Goal: Task Accomplishment & Management: Manage account settings

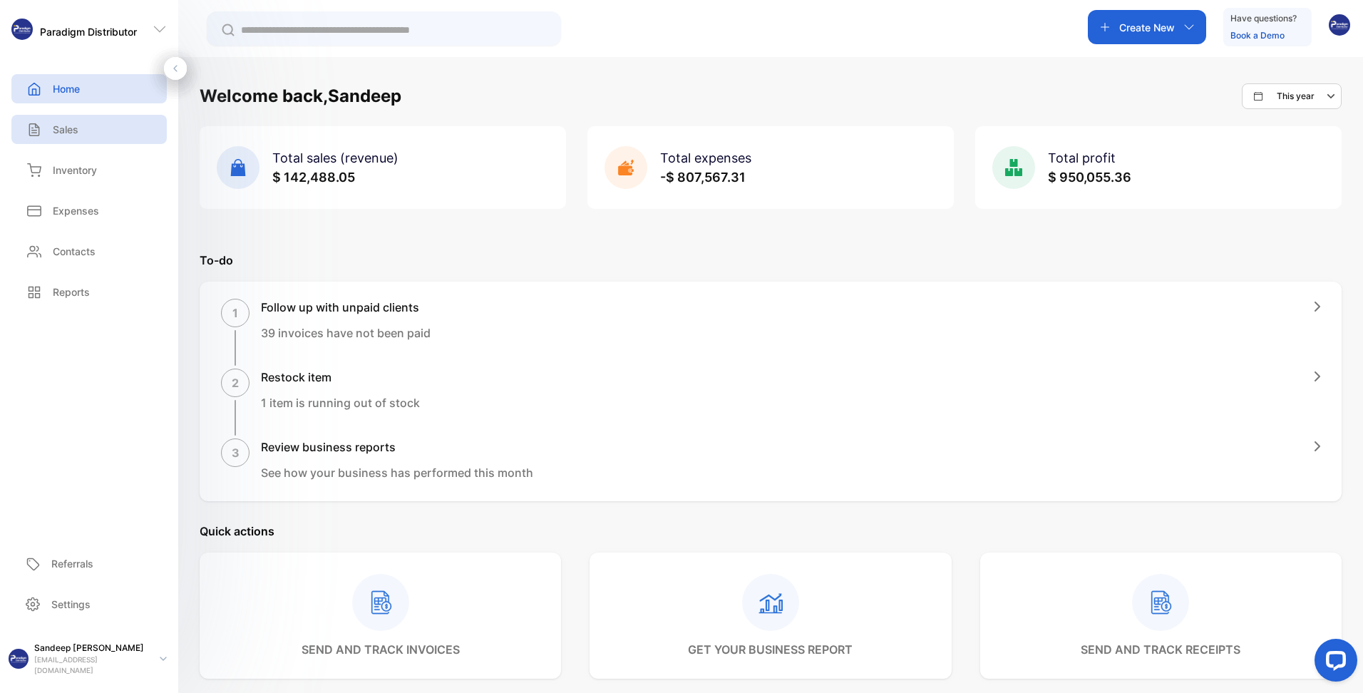
click at [67, 126] on p "Sales" at bounding box center [66, 129] width 26 height 15
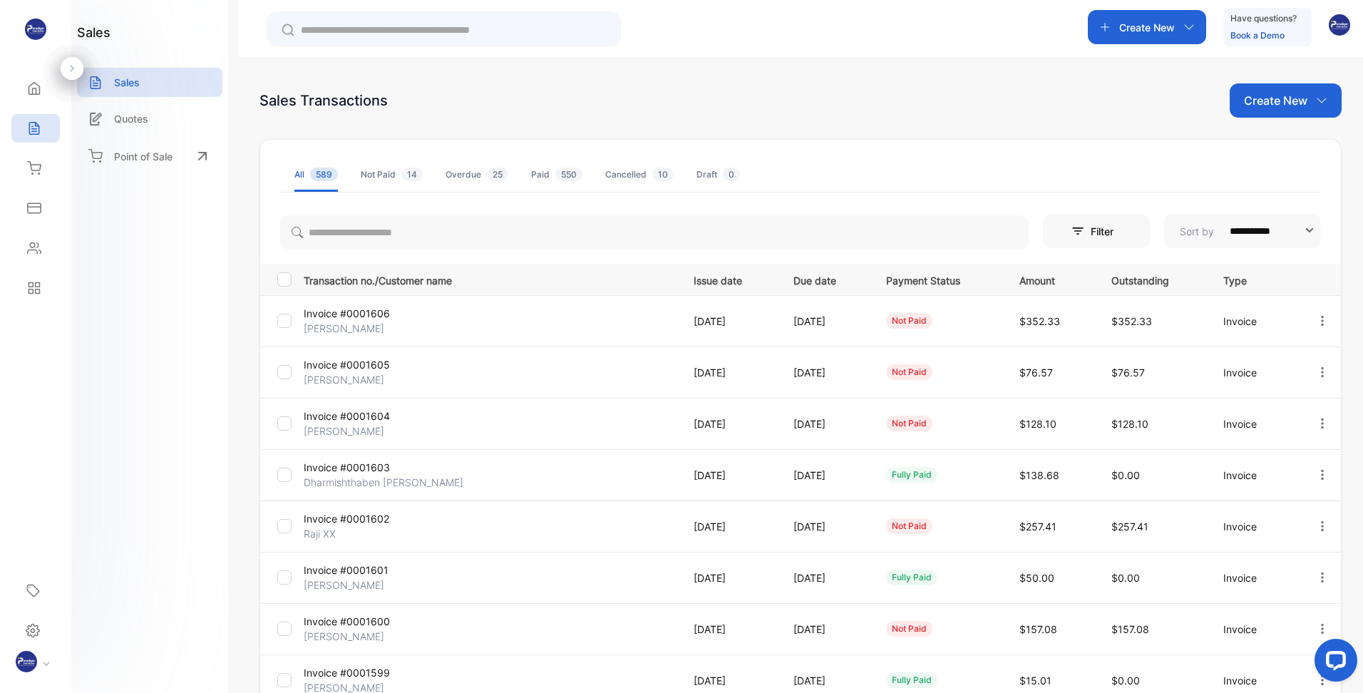
click at [364, 319] on p "Invoice #0001606" at bounding box center [366, 313] width 124 height 15
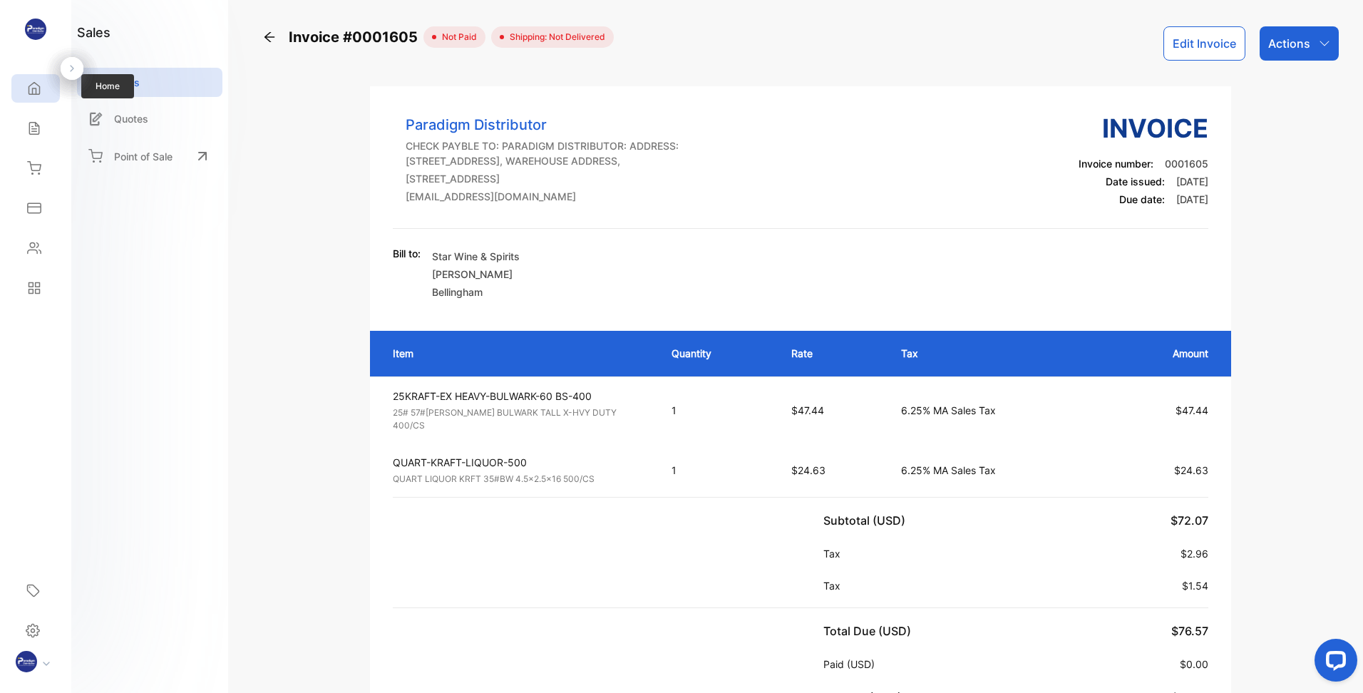
click at [41, 92] on icon at bounding box center [34, 88] width 14 height 14
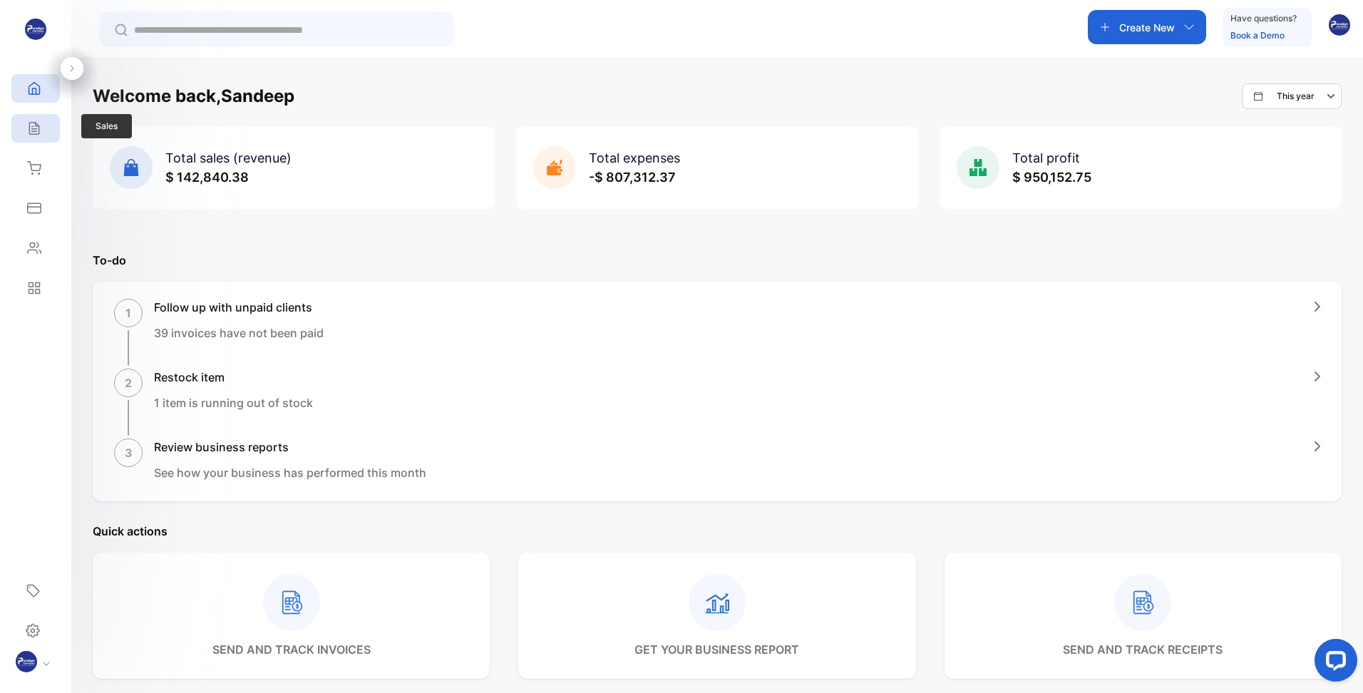
click at [22, 116] on div "Sales" at bounding box center [35, 128] width 48 height 29
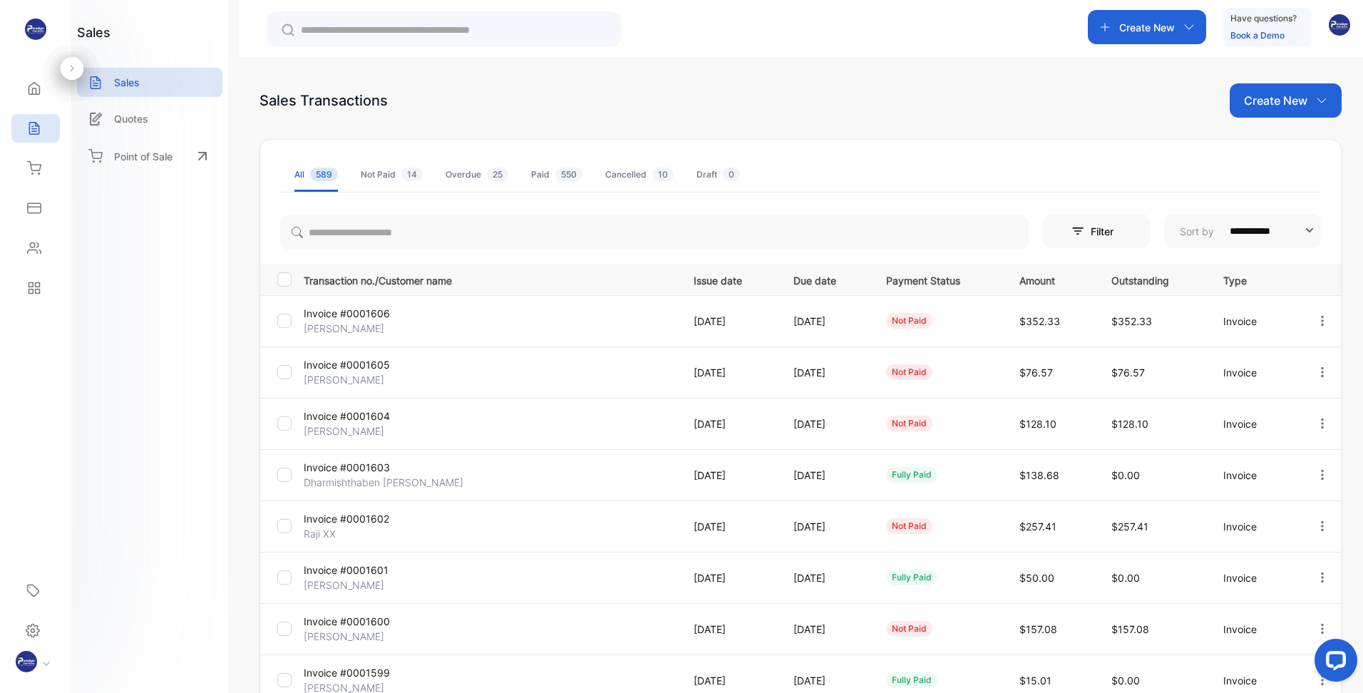
click at [1321, 372] on icon "button" at bounding box center [1322, 371] width 3 height 10
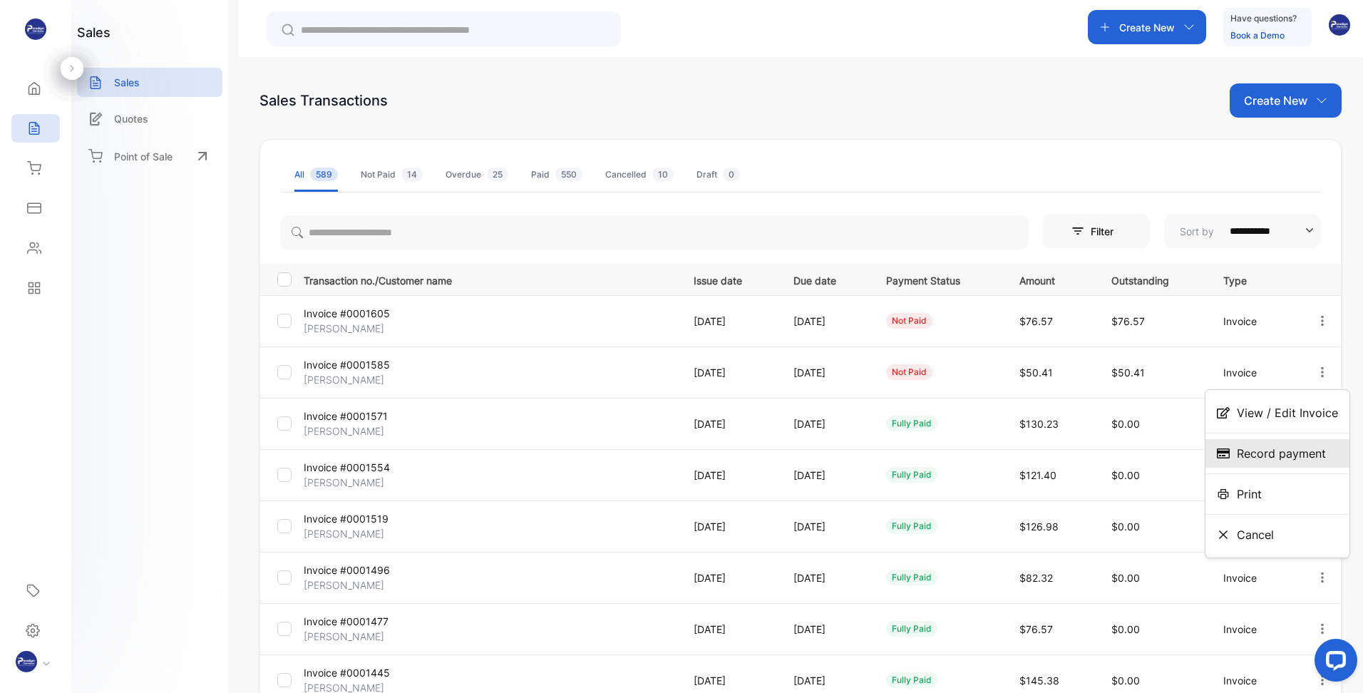
click at [1274, 452] on span "Record payment" at bounding box center [1281, 453] width 89 height 17
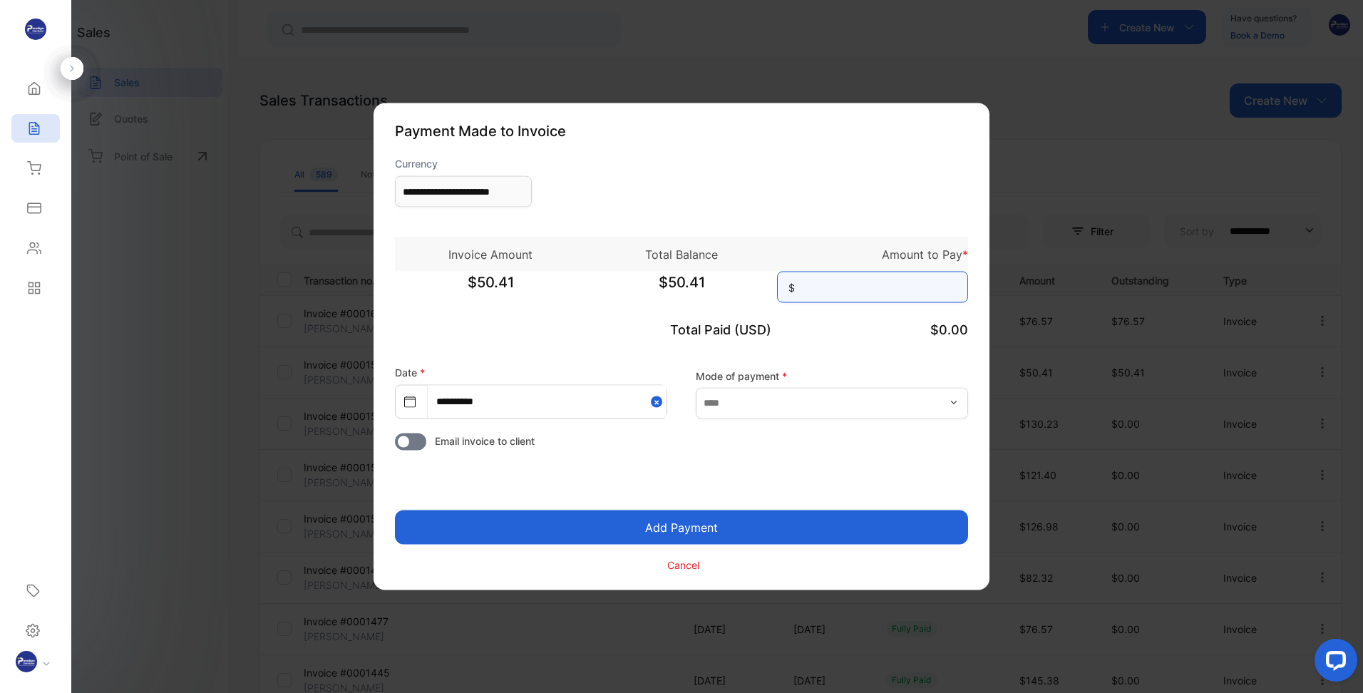
click at [842, 297] on input at bounding box center [872, 287] width 191 height 31
type input "*****"
click at [783, 407] on input "text" at bounding box center [832, 402] width 272 height 31
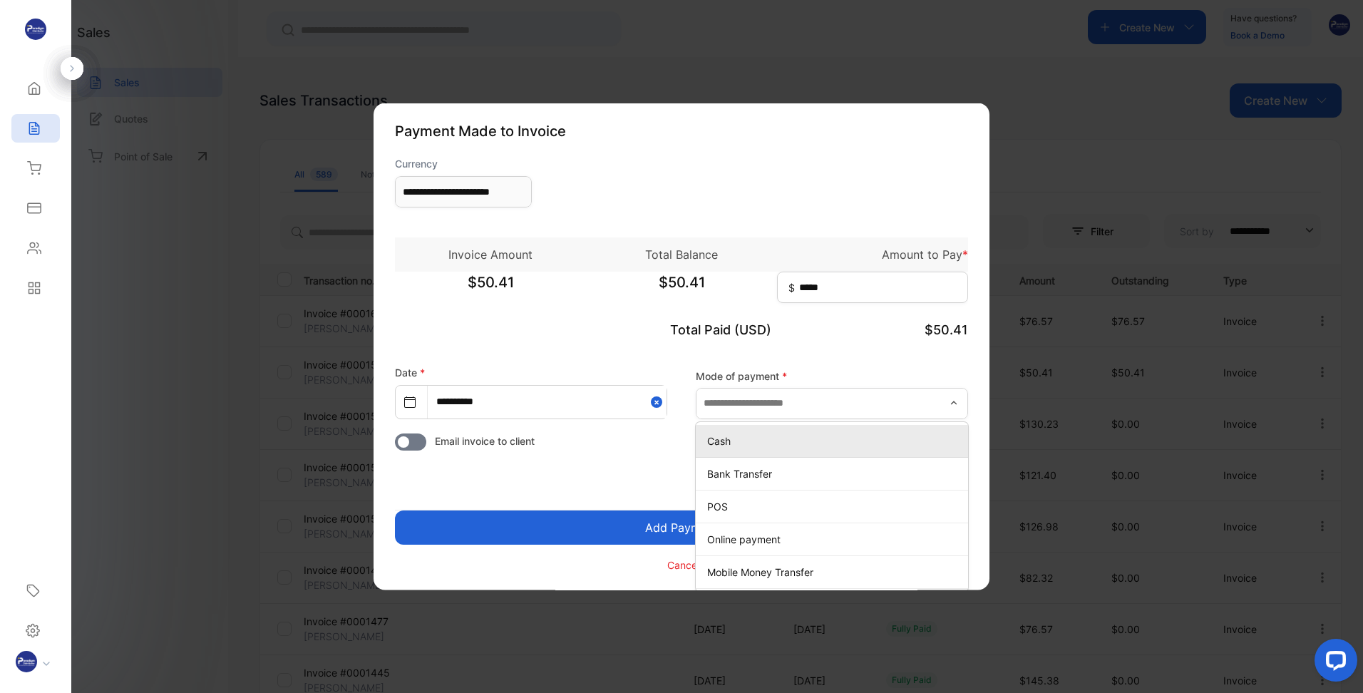
click at [758, 445] on p "Cash" at bounding box center [834, 440] width 255 height 15
type input "****"
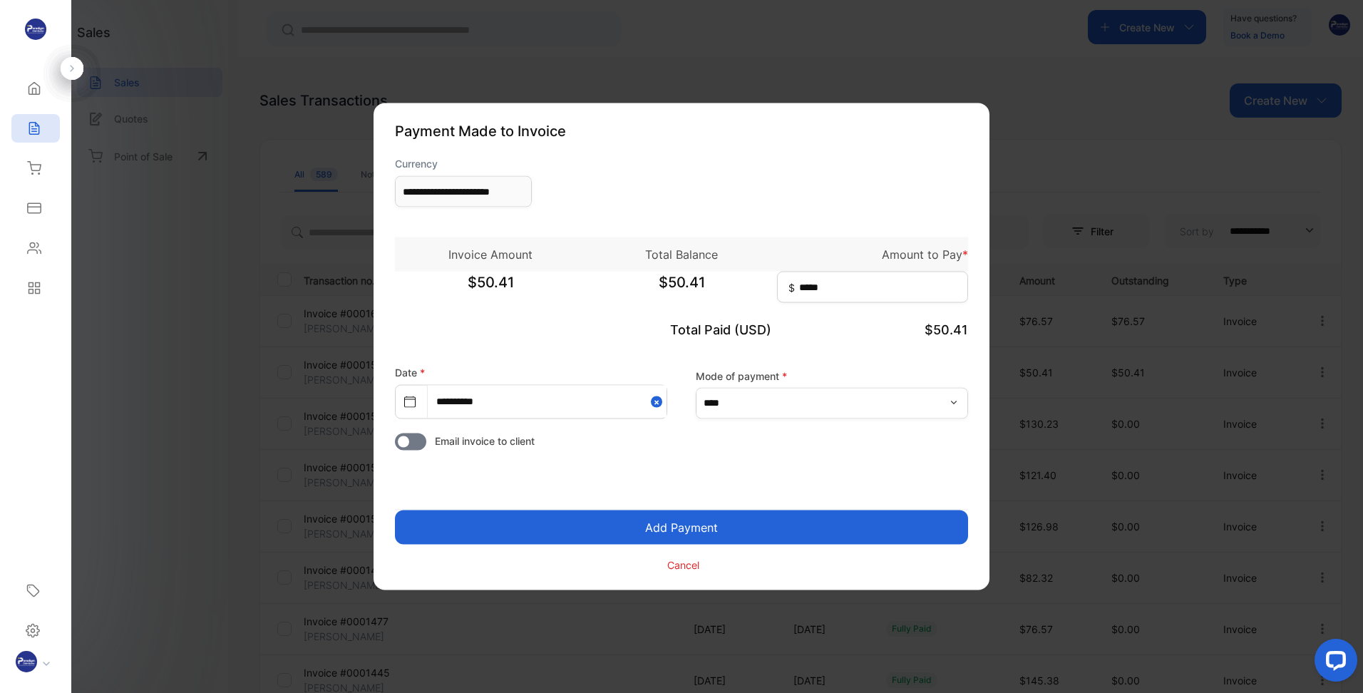
click at [634, 520] on button "Add Payment" at bounding box center [681, 527] width 573 height 34
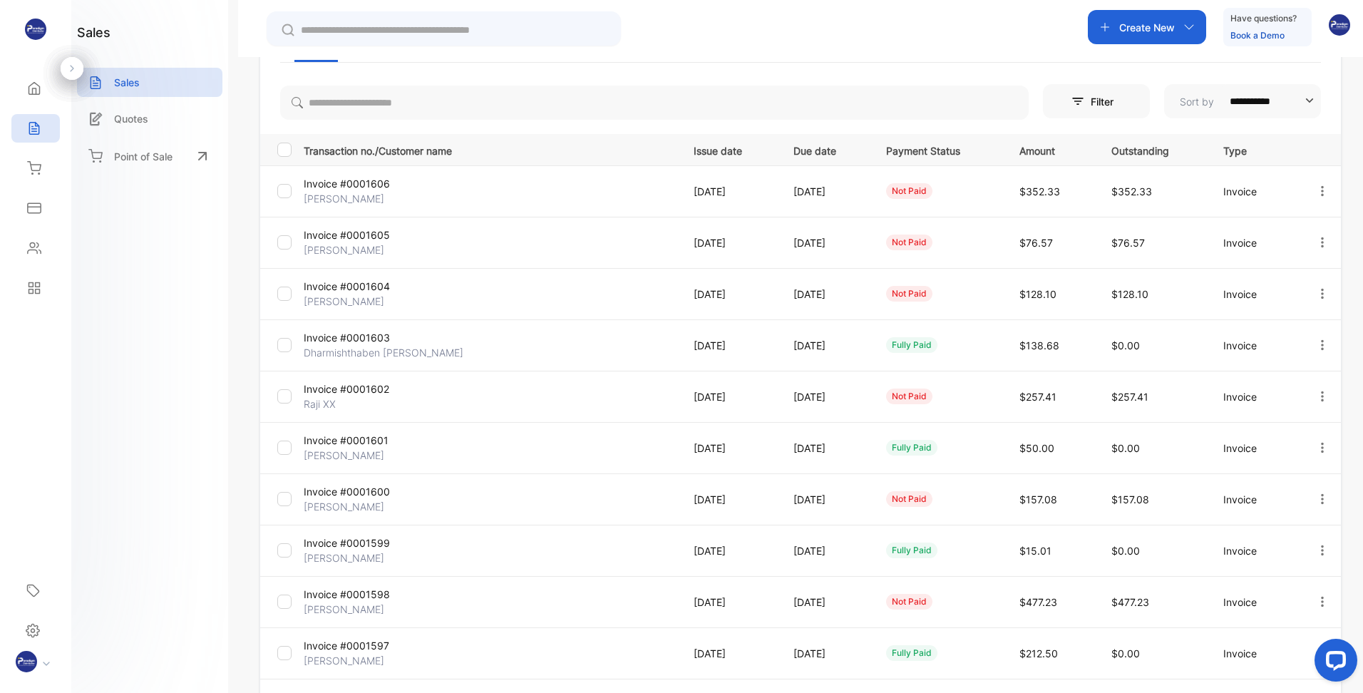
scroll to position [99, 0]
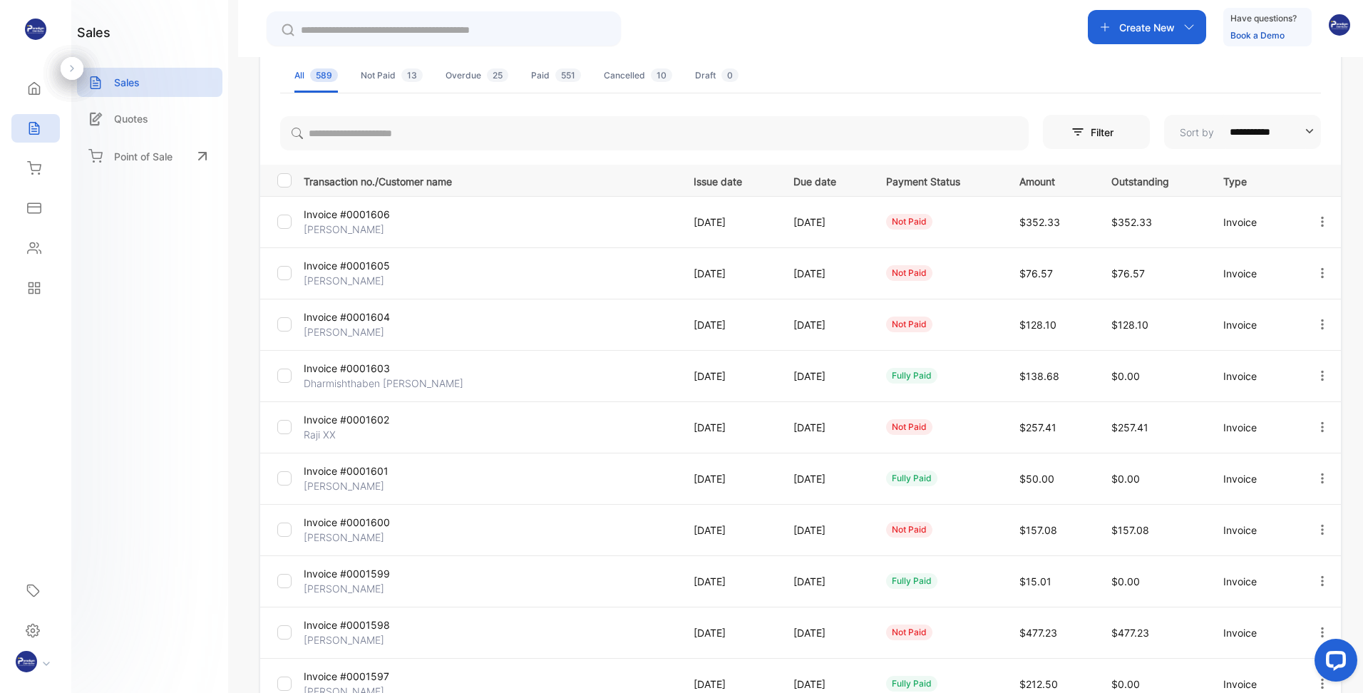
click at [1318, 271] on icon "button" at bounding box center [1322, 273] width 13 height 13
click at [1279, 356] on span "Record payment" at bounding box center [1281, 354] width 89 height 17
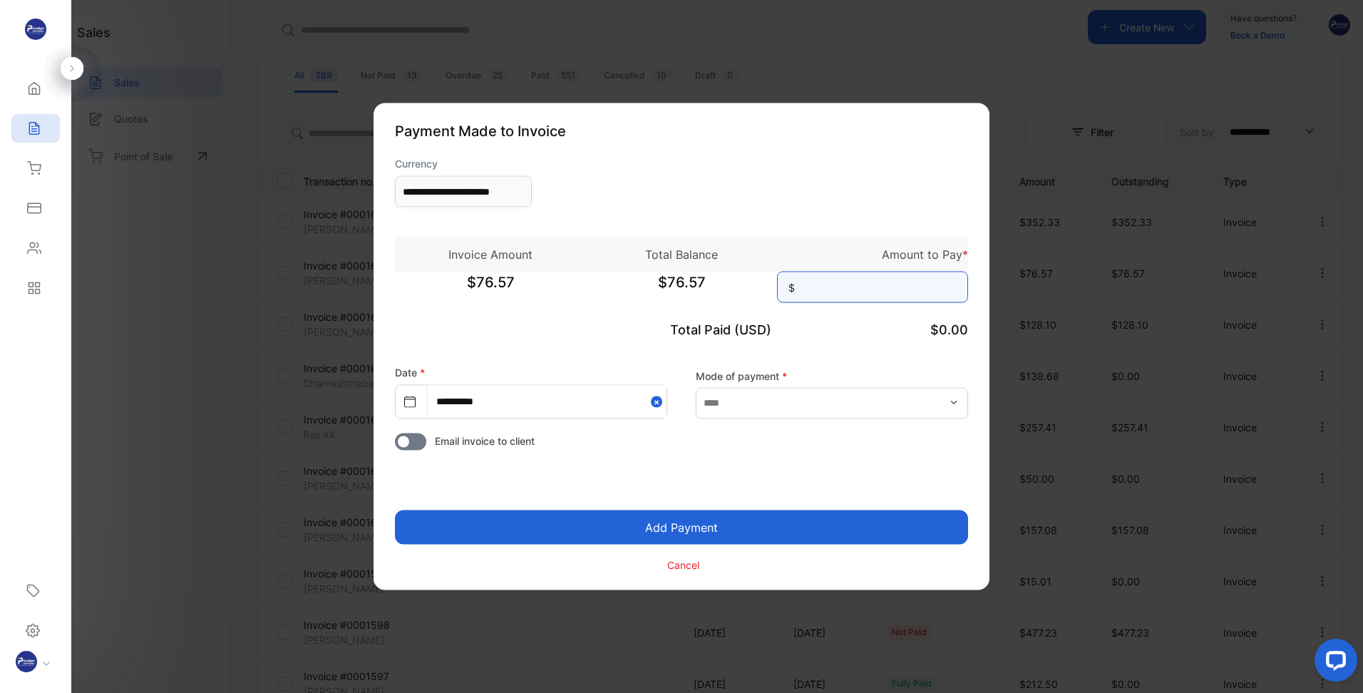
click at [825, 283] on input at bounding box center [872, 287] width 191 height 31
type input "*****"
click at [824, 417] on input "text" at bounding box center [832, 402] width 272 height 31
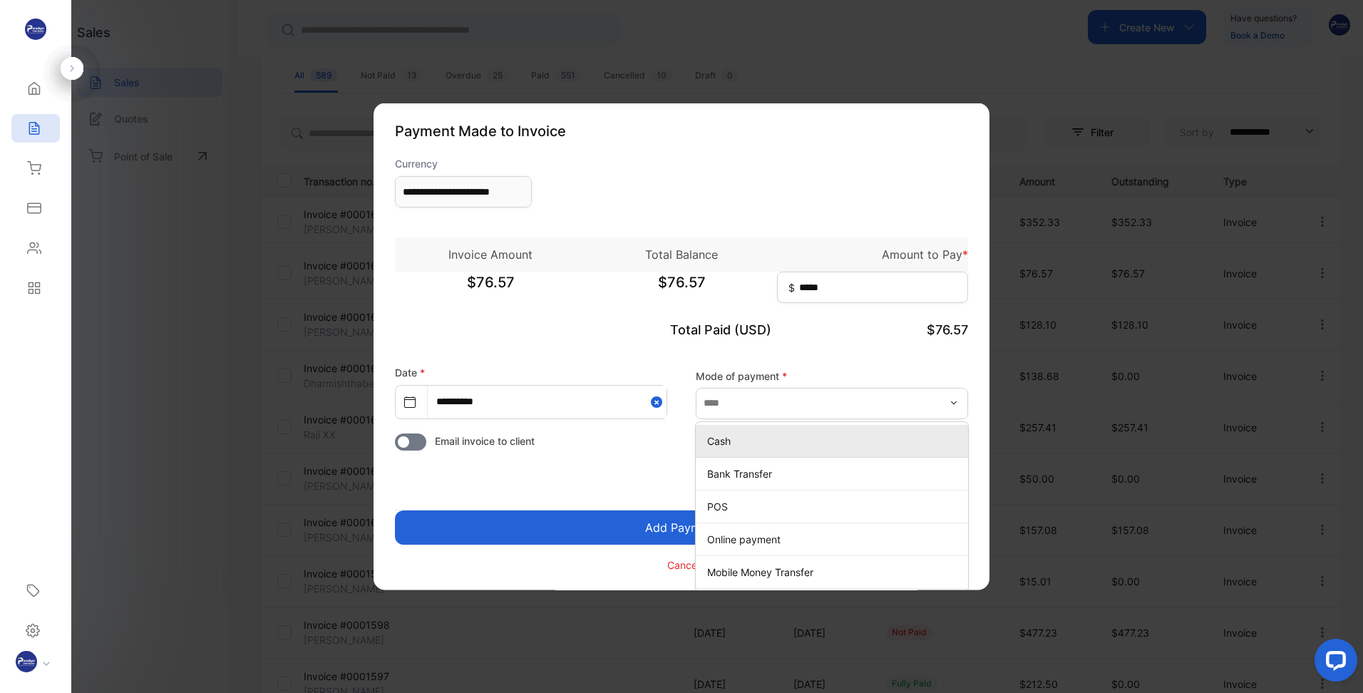
click at [764, 436] on p "Cash" at bounding box center [834, 440] width 255 height 15
type input "****"
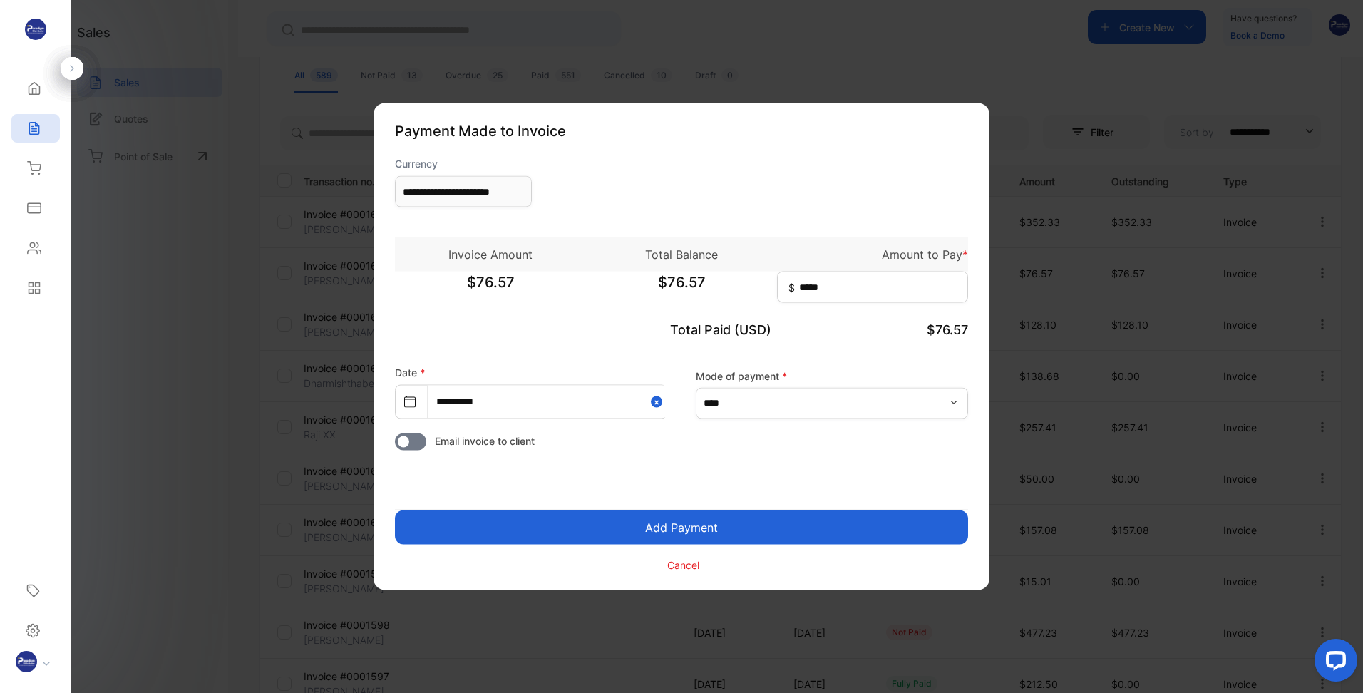
click at [628, 520] on button "Add Payment" at bounding box center [681, 527] width 573 height 34
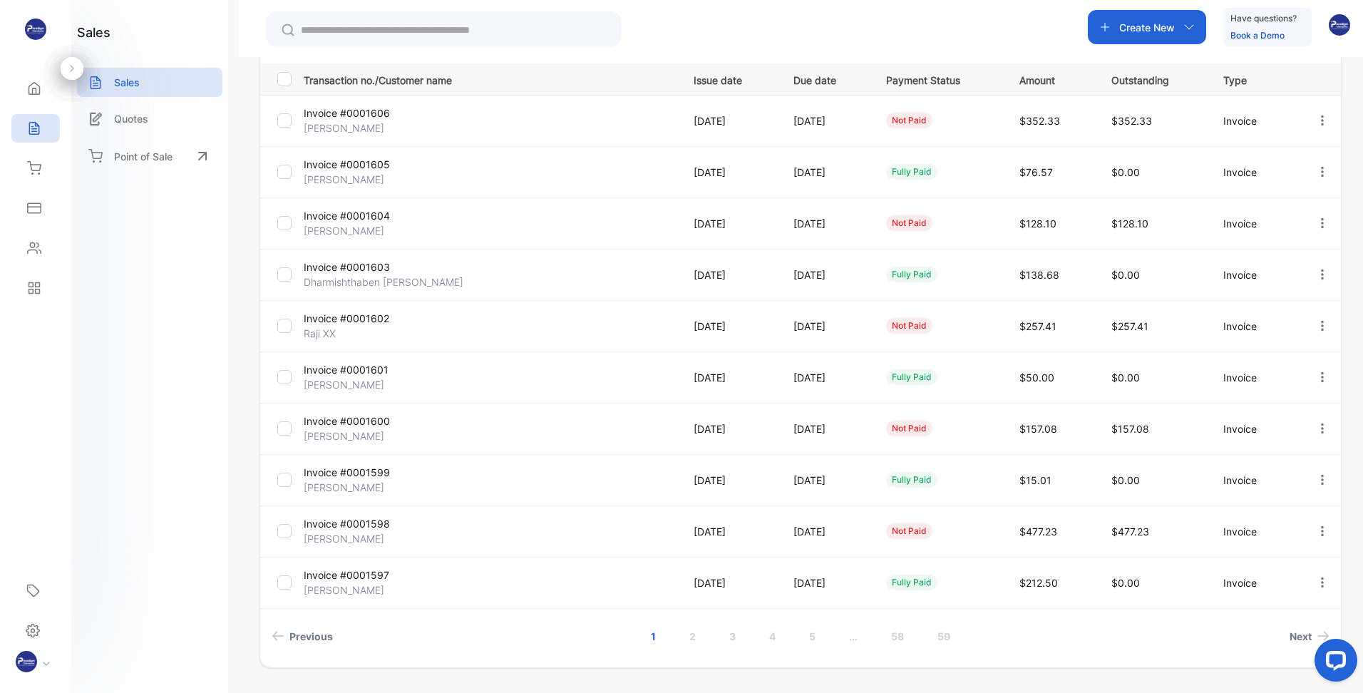
scroll to position [242, 0]
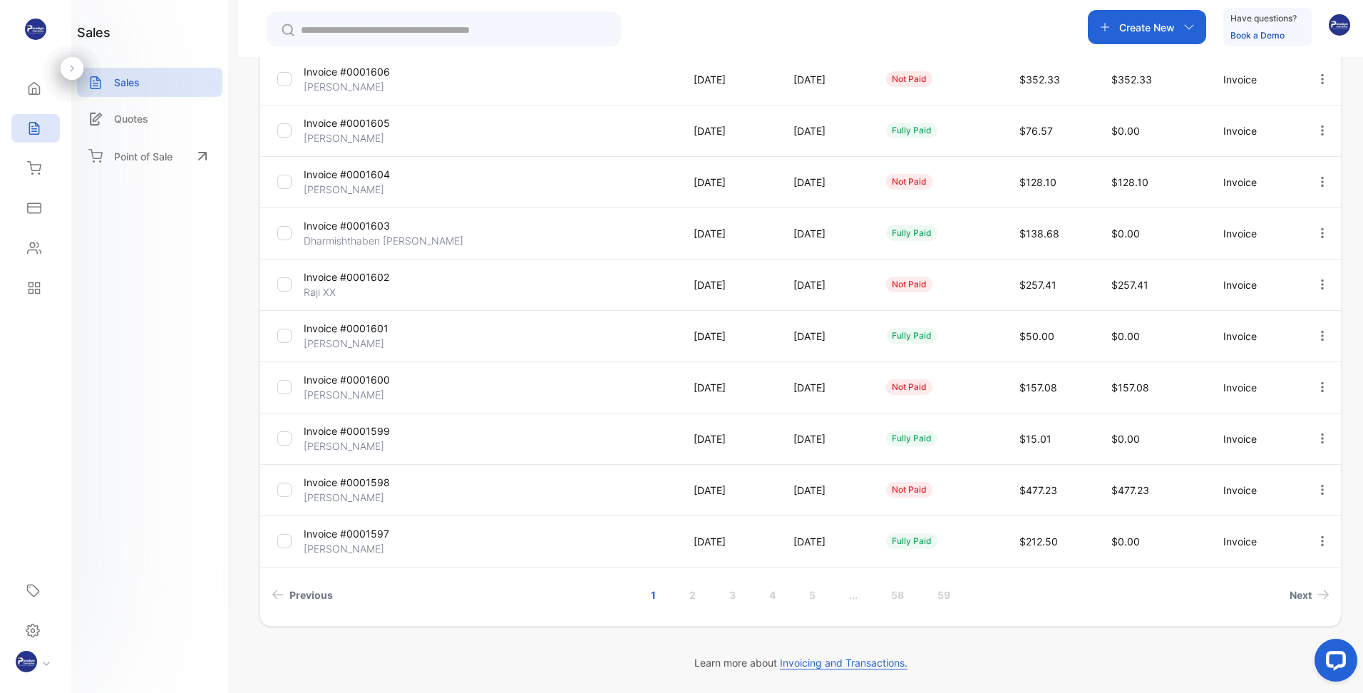
click at [692, 593] on link "2" at bounding box center [692, 595] width 41 height 26
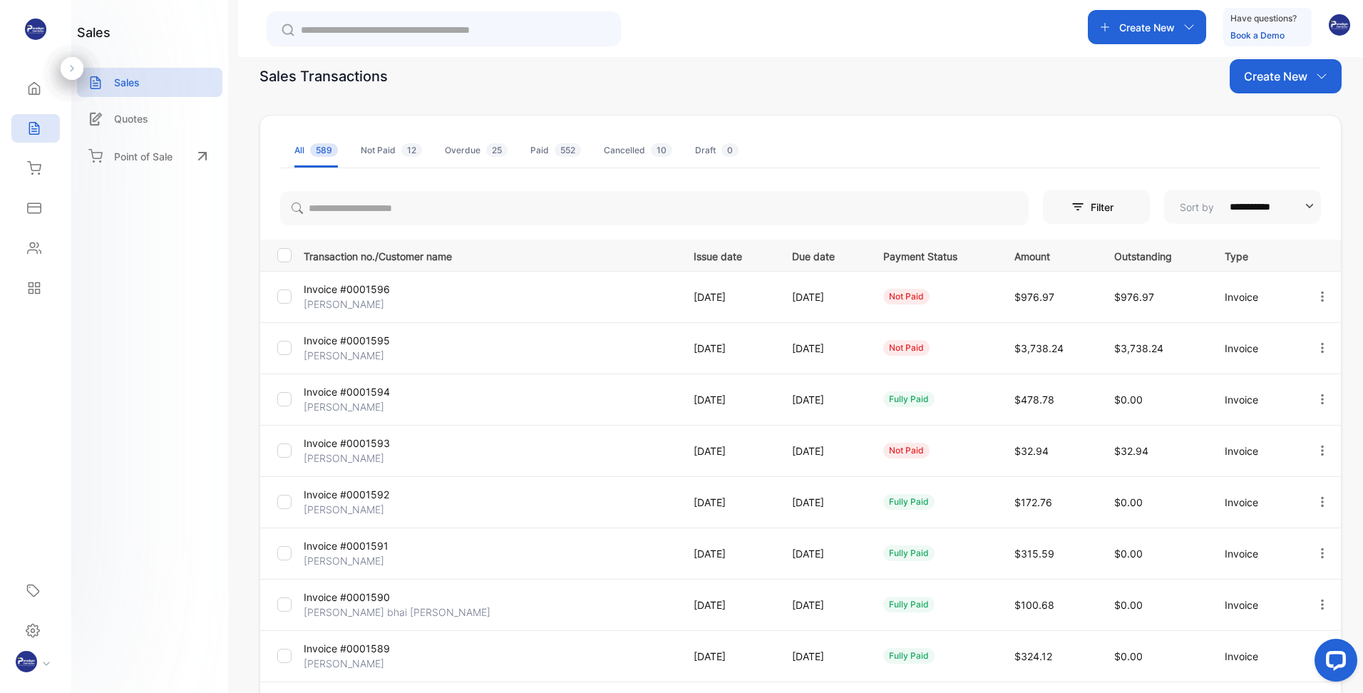
scroll to position [0, 0]
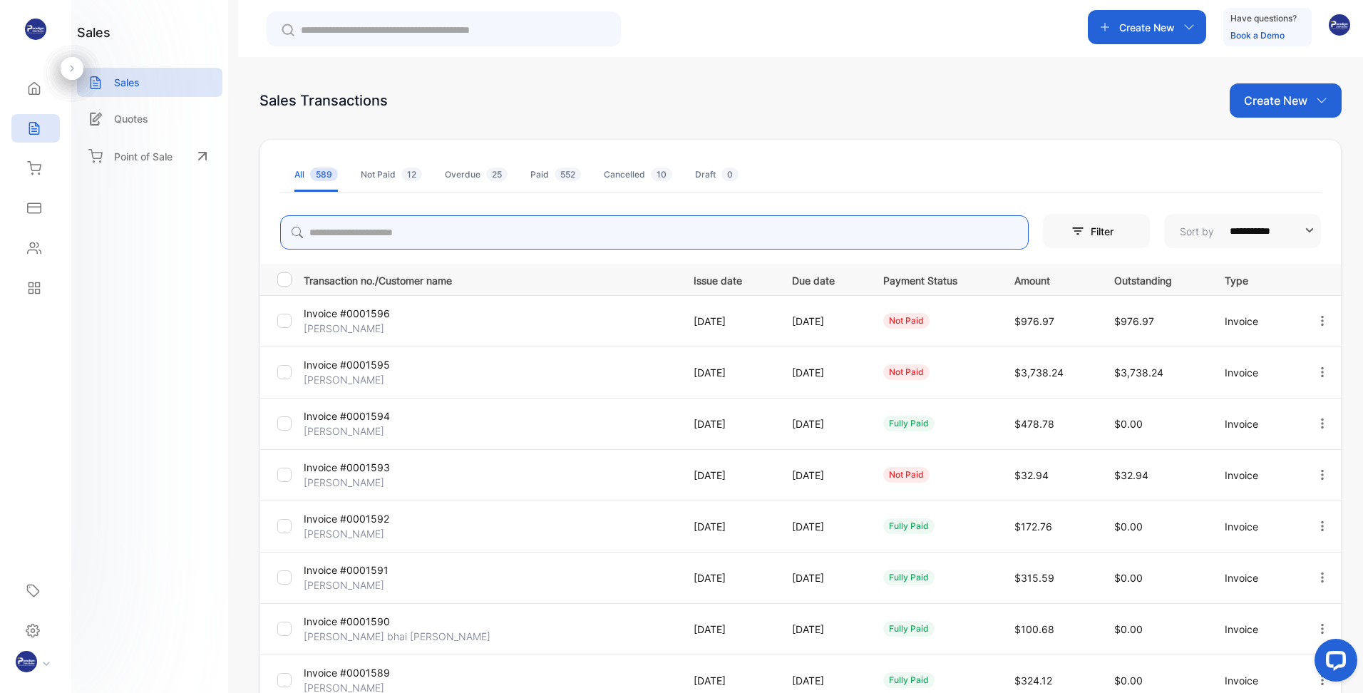
click at [356, 232] on input "search" at bounding box center [654, 232] width 749 height 34
type input "*****"
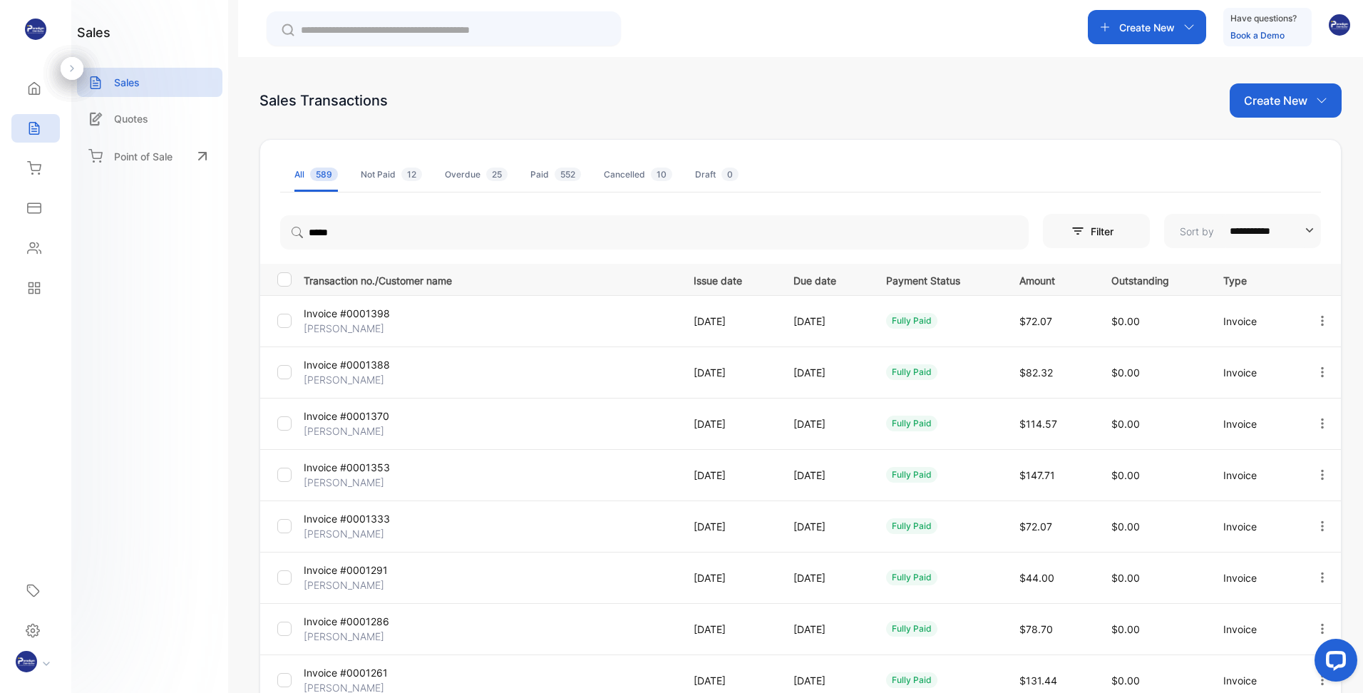
click at [317, 180] on span "589" at bounding box center [324, 175] width 28 height 14
click at [46, 130] on div "Sales" at bounding box center [35, 128] width 48 height 29
click at [41, 118] on div "Sales" at bounding box center [35, 128] width 48 height 29
click at [40, 96] on div "Home" at bounding box center [35, 88] width 48 height 29
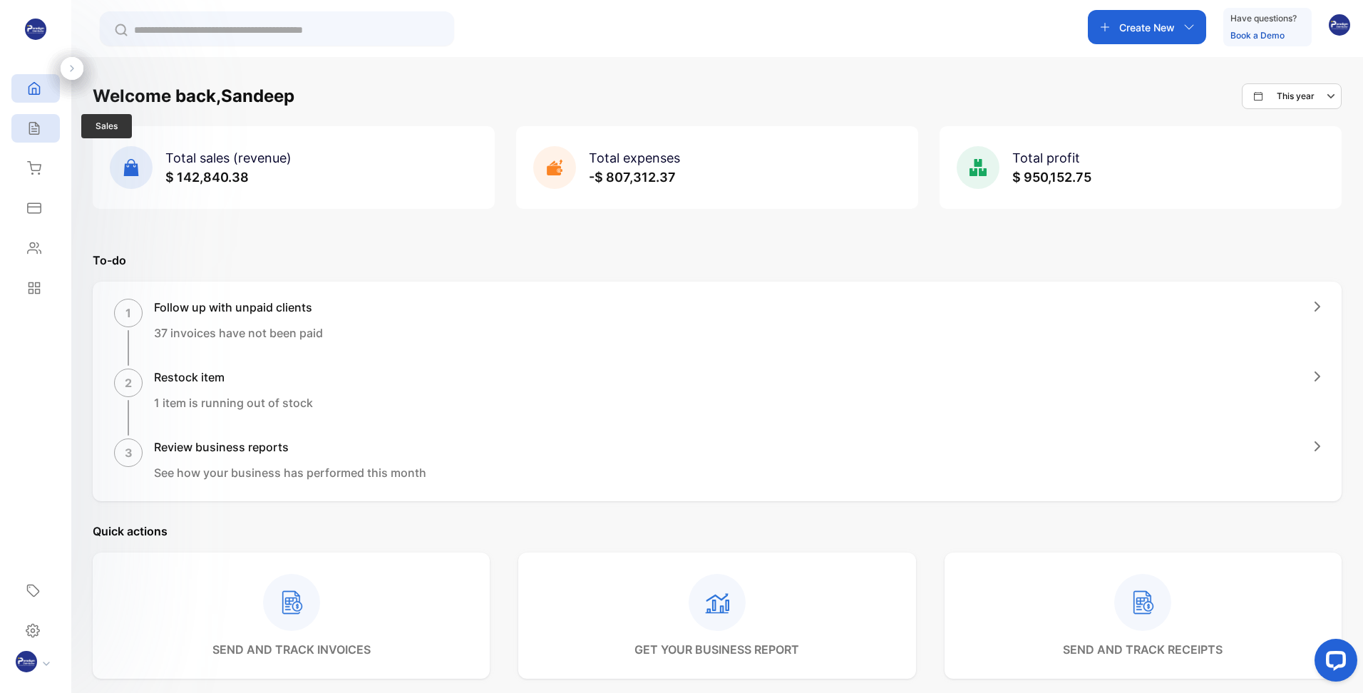
click at [41, 129] on icon at bounding box center [34, 128] width 14 height 14
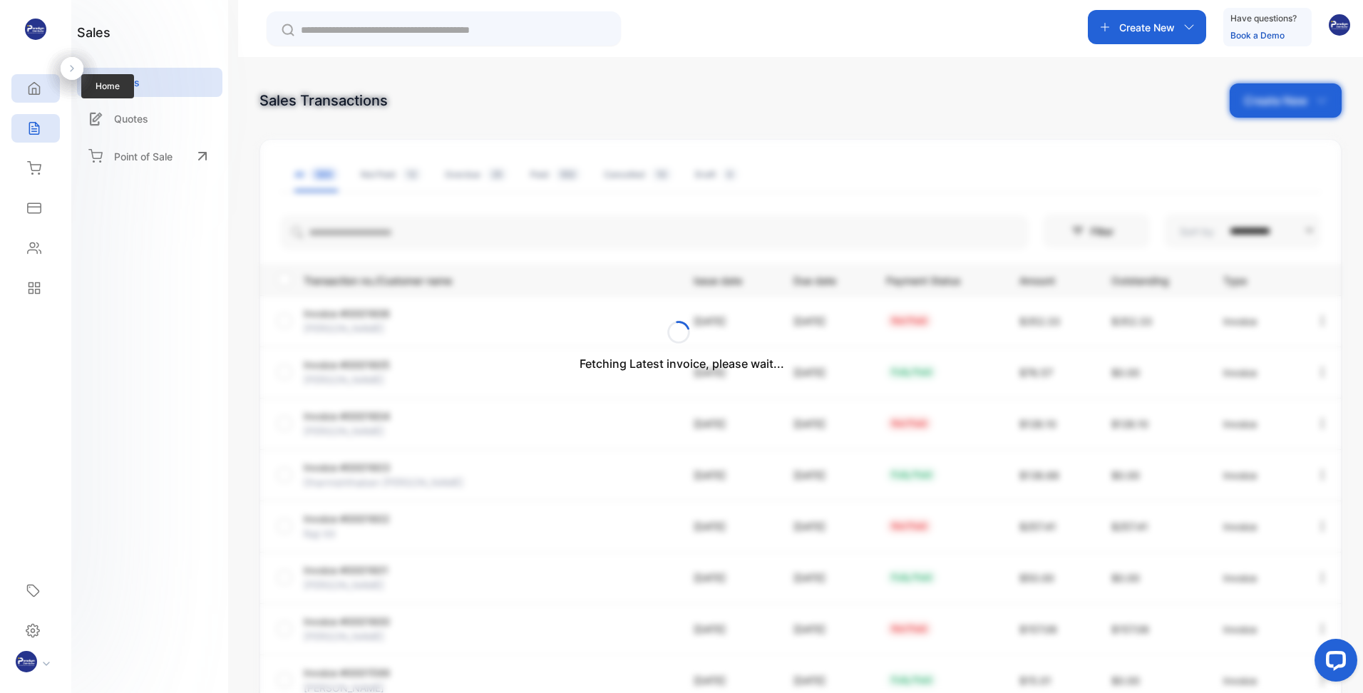
click at [29, 84] on icon at bounding box center [34, 88] width 14 height 14
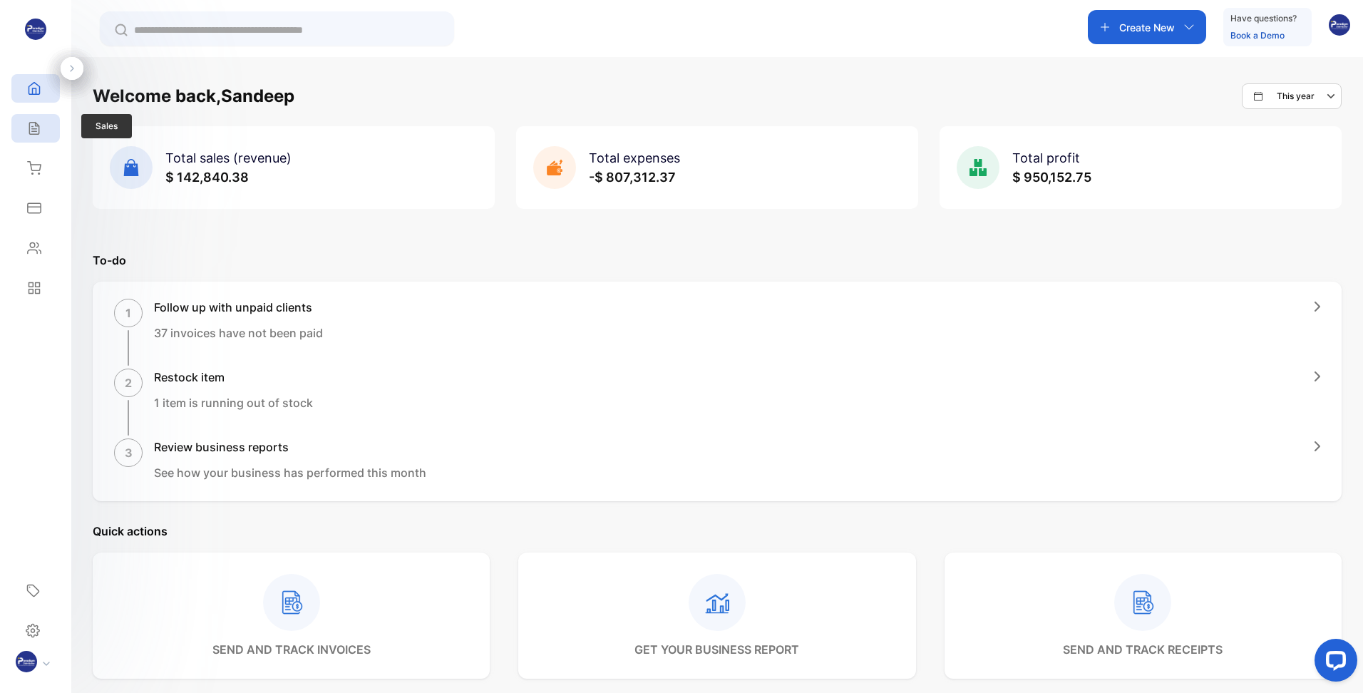
click at [29, 128] on icon at bounding box center [33, 129] width 9 height 12
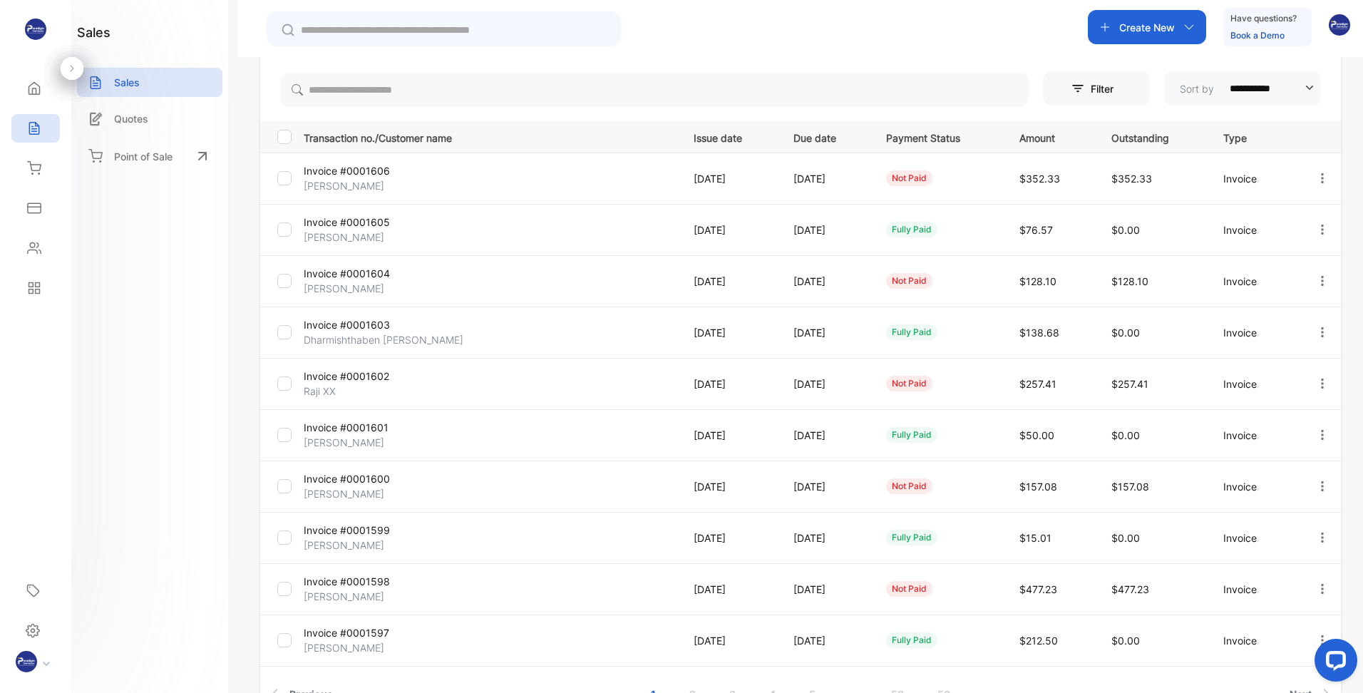
scroll to position [242, 0]
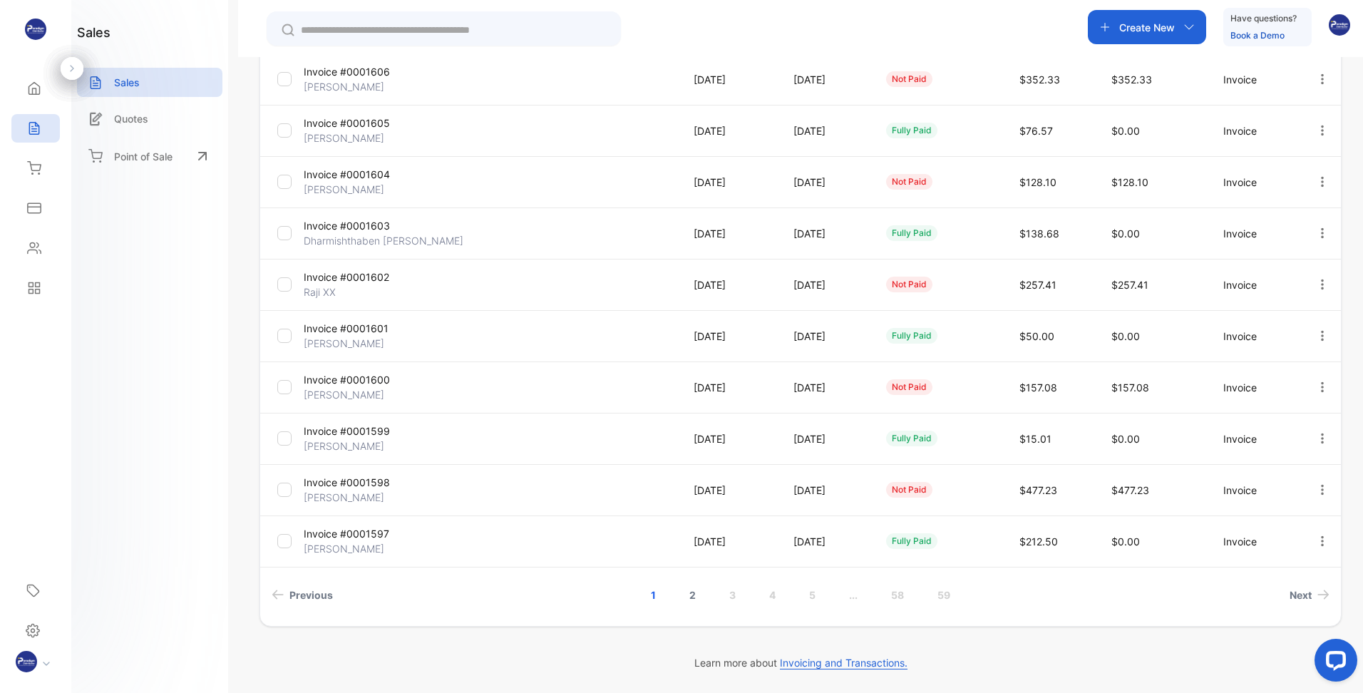
click at [689, 601] on link "2" at bounding box center [692, 595] width 41 height 26
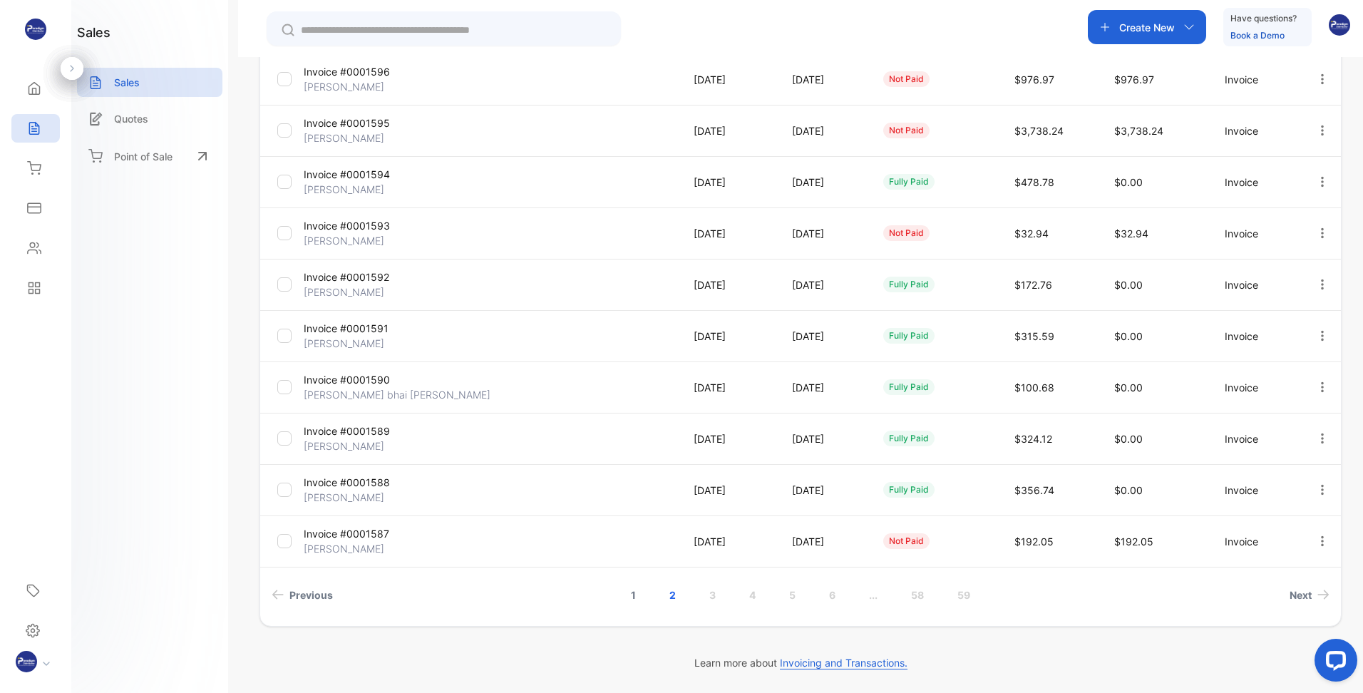
click at [632, 599] on link "1" at bounding box center [633, 595] width 39 height 26
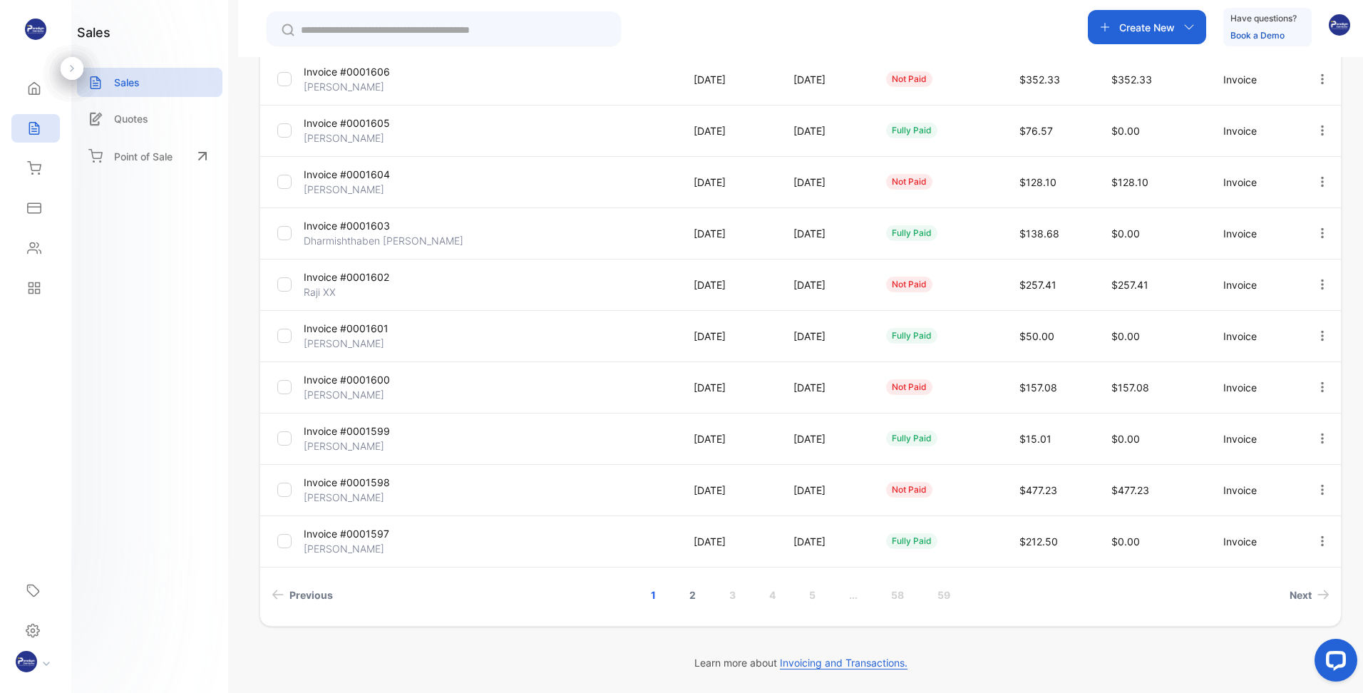
click at [688, 592] on link "2" at bounding box center [692, 595] width 41 height 26
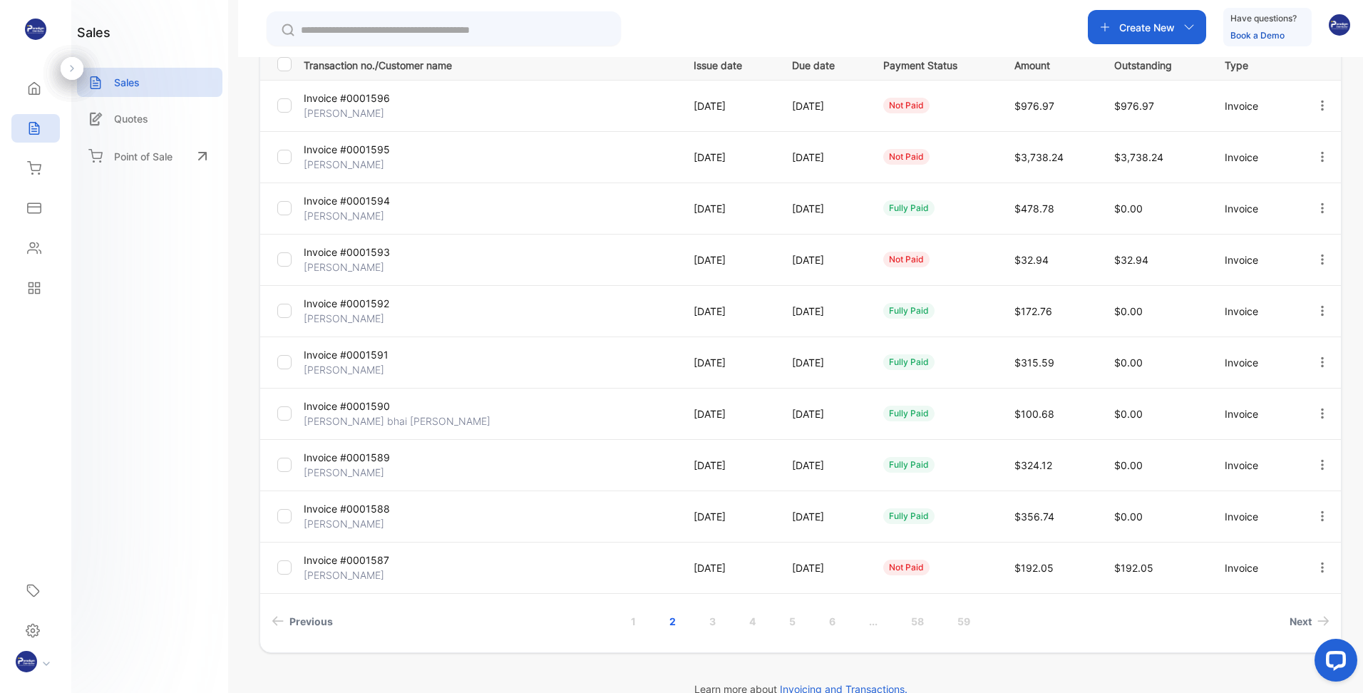
click at [1320, 565] on icon "button" at bounding box center [1322, 567] width 13 height 13
click at [1258, 649] on span "Record payment" at bounding box center [1281, 648] width 89 height 17
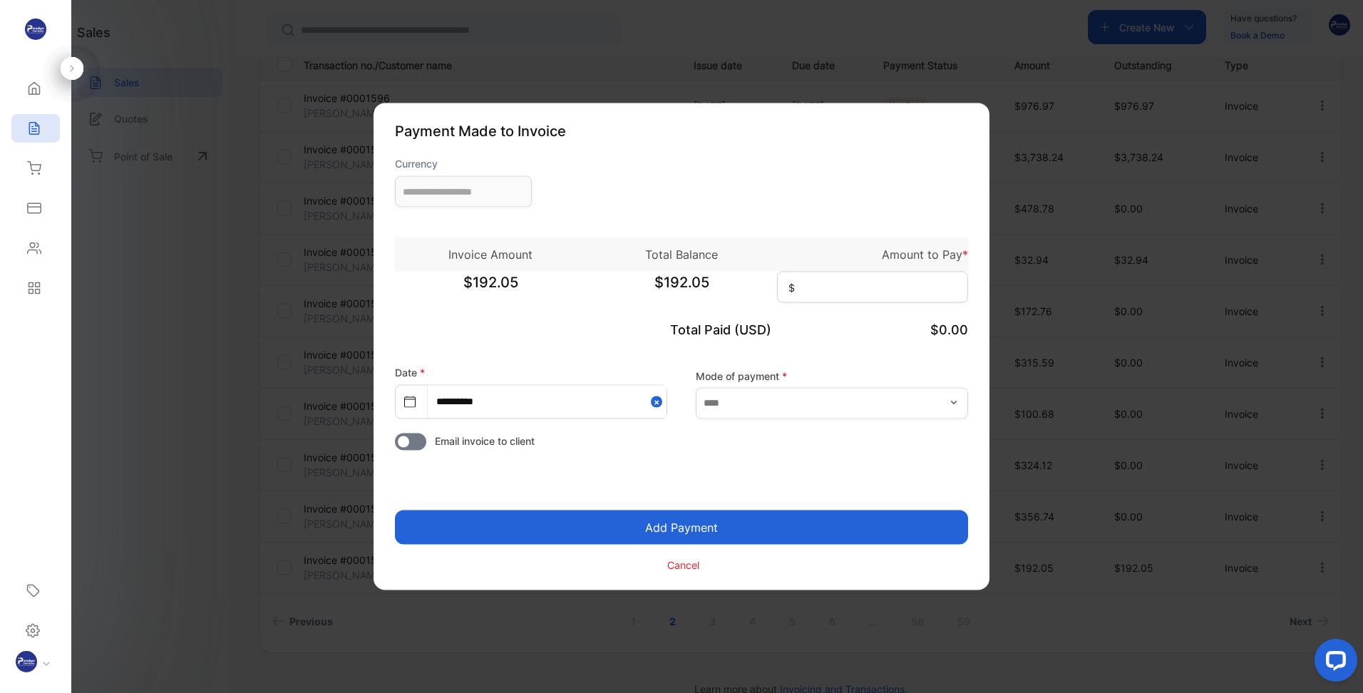
type input "**********"
click at [747, 401] on input "text" at bounding box center [832, 402] width 272 height 31
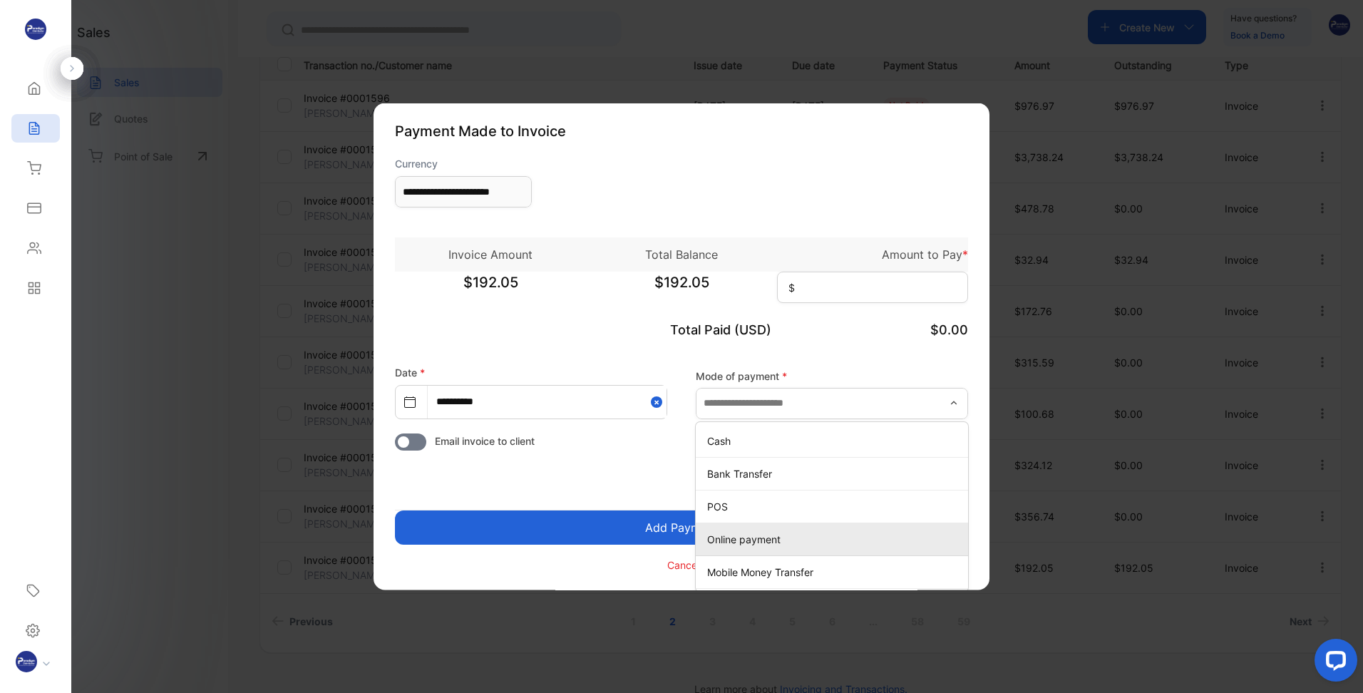
drag, startPoint x: 737, startPoint y: 545, endPoint x: 750, endPoint y: 506, distance: 41.3
click at [737, 544] on p "Online payment" at bounding box center [834, 538] width 255 height 15
type input "**********"
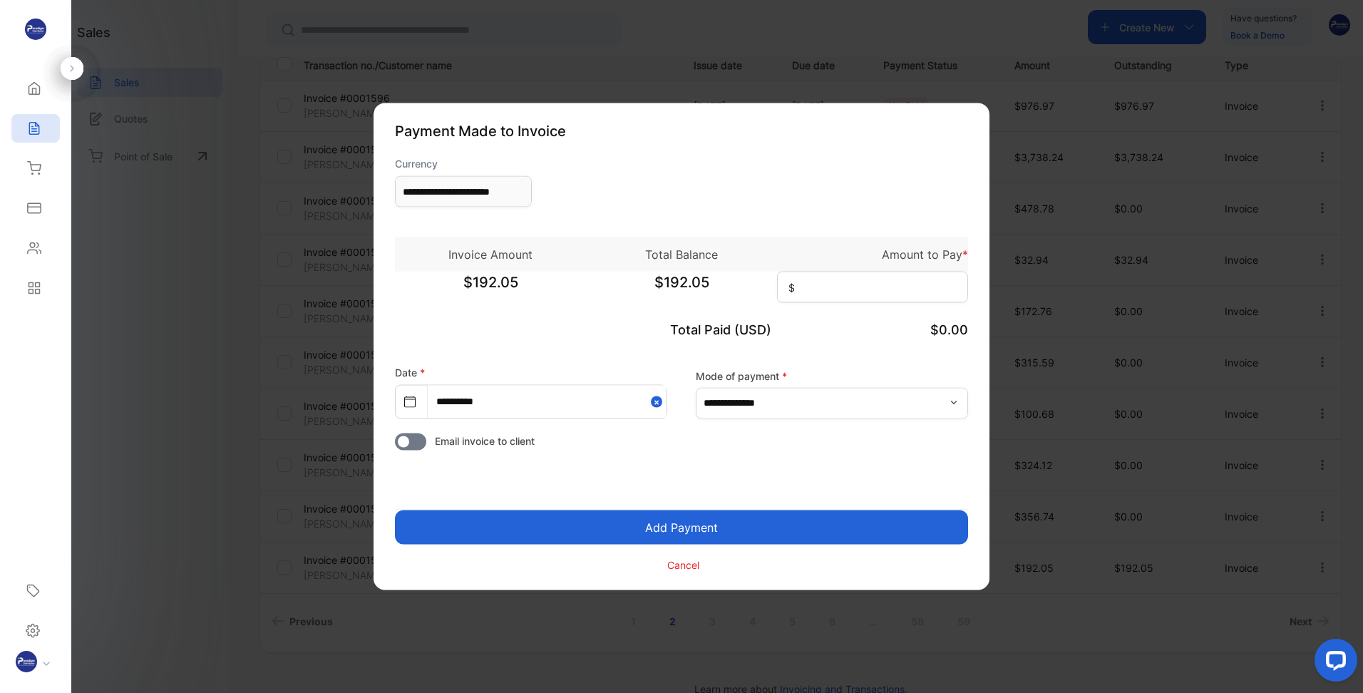
click at [820, 267] on div "Invoice Amount Total Balance Amount to Pay *" at bounding box center [681, 254] width 573 height 34
click at [820, 282] on input at bounding box center [872, 287] width 191 height 31
type input "******"
click at [690, 524] on button "Add Payment" at bounding box center [681, 527] width 573 height 34
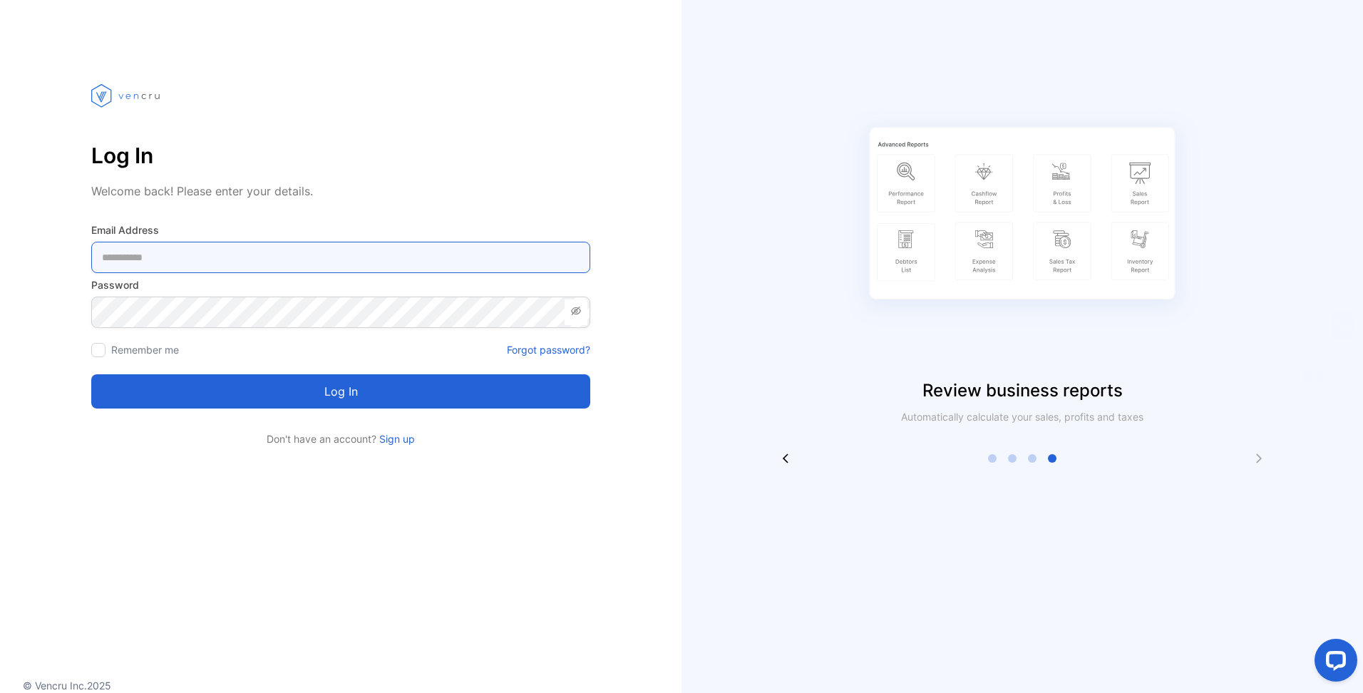
type Address-inputemail "**********"
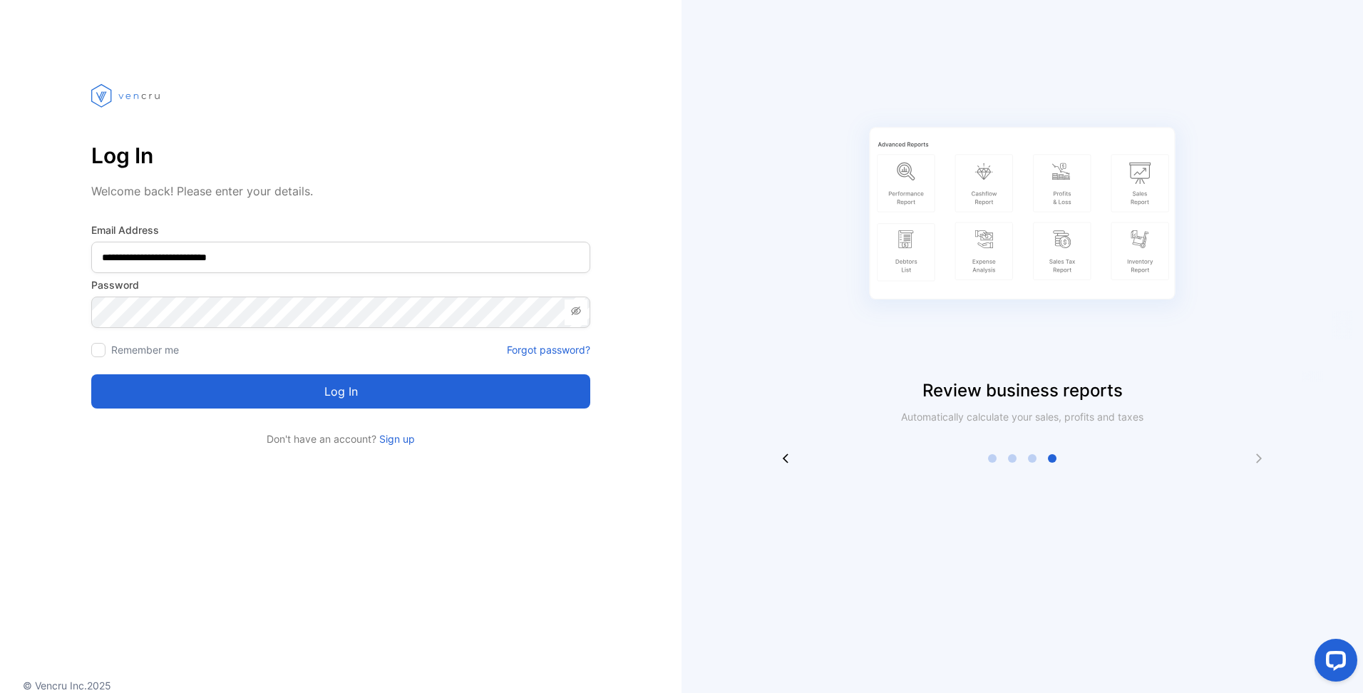
click at [324, 396] on button "Log in" at bounding box center [340, 391] width 499 height 34
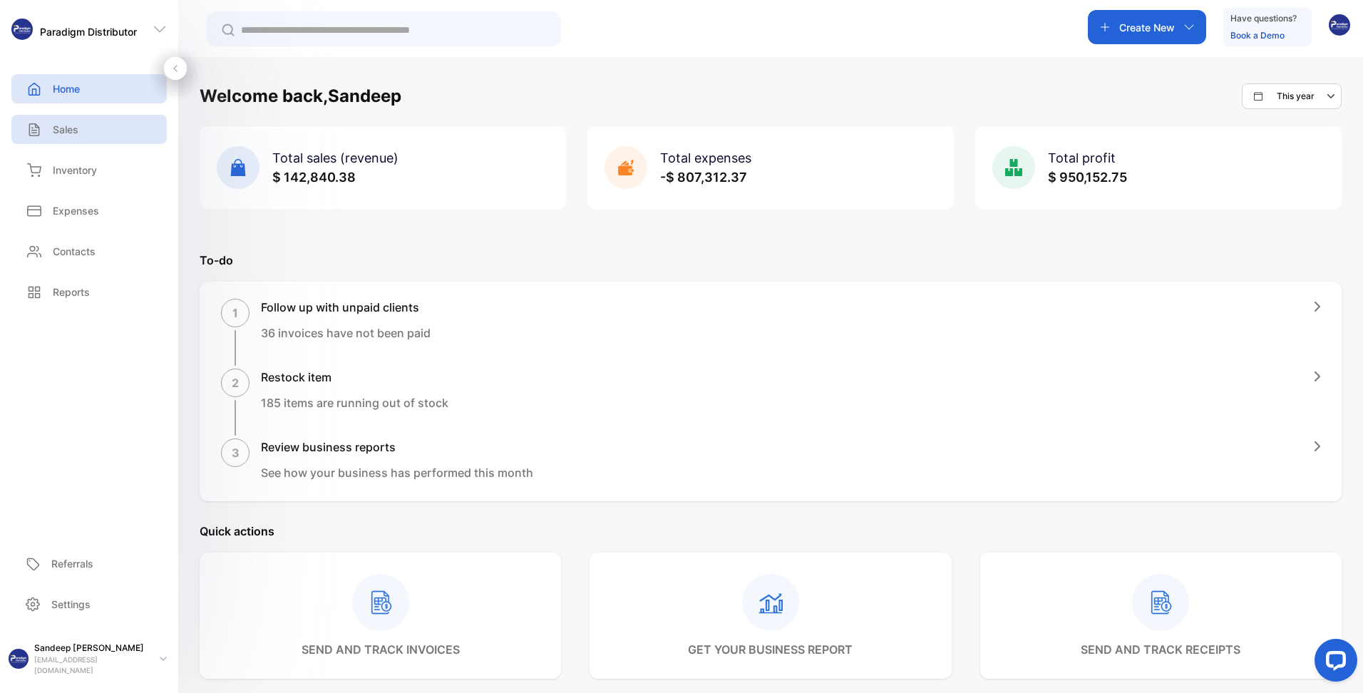
click at [75, 128] on p "Sales" at bounding box center [66, 129] width 26 height 15
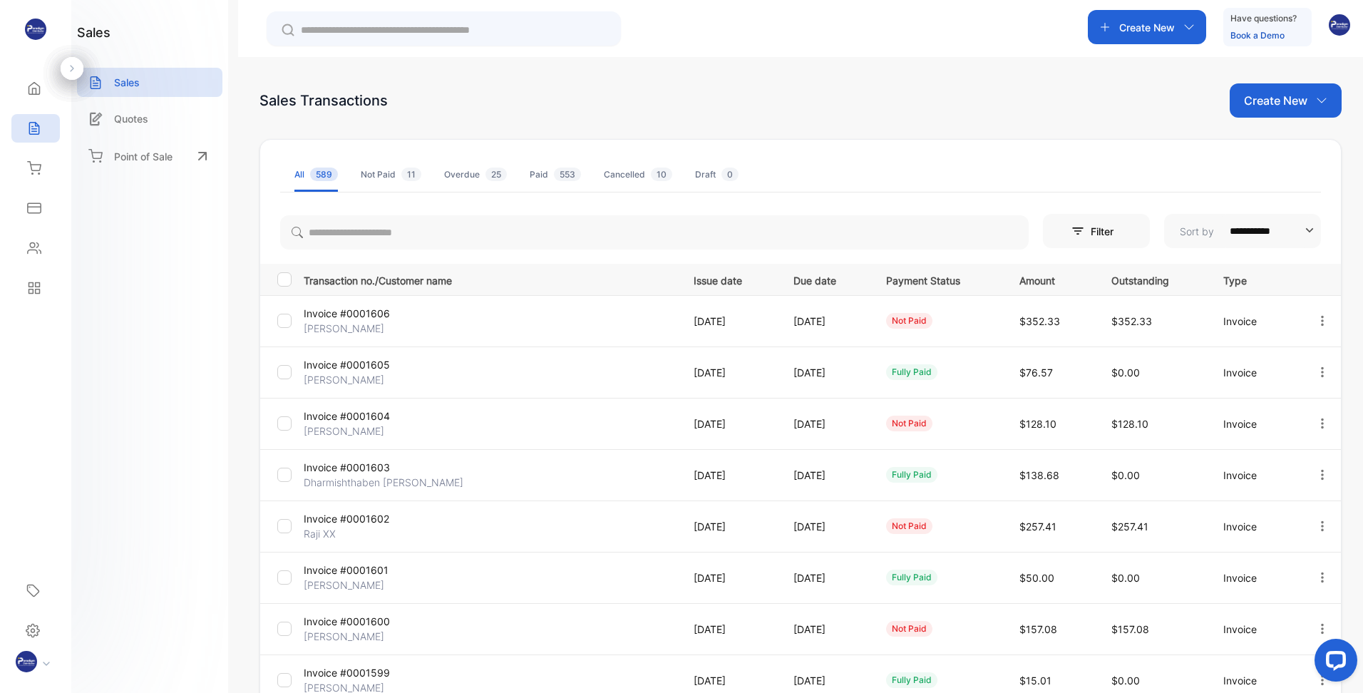
click at [358, 322] on p "[PERSON_NAME]" at bounding box center [366, 328] width 124 height 15
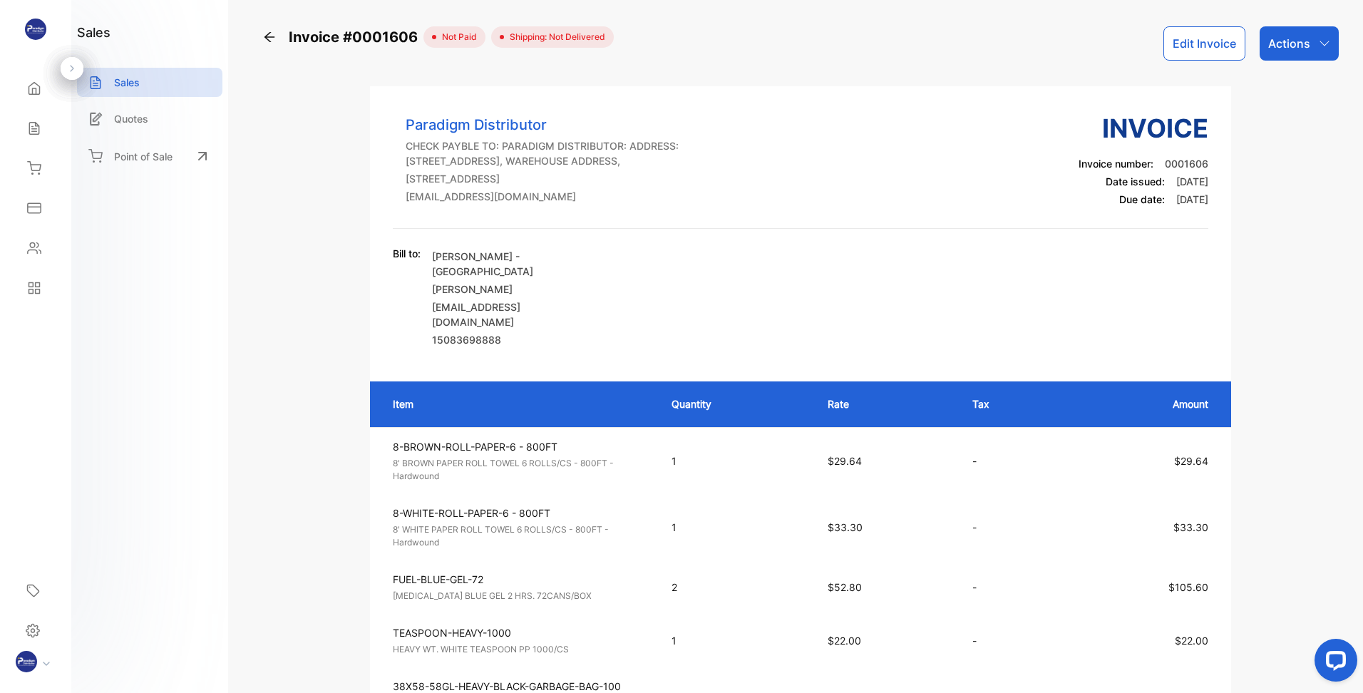
click at [1213, 43] on button "Edit Invoice" at bounding box center [1204, 43] width 82 height 34
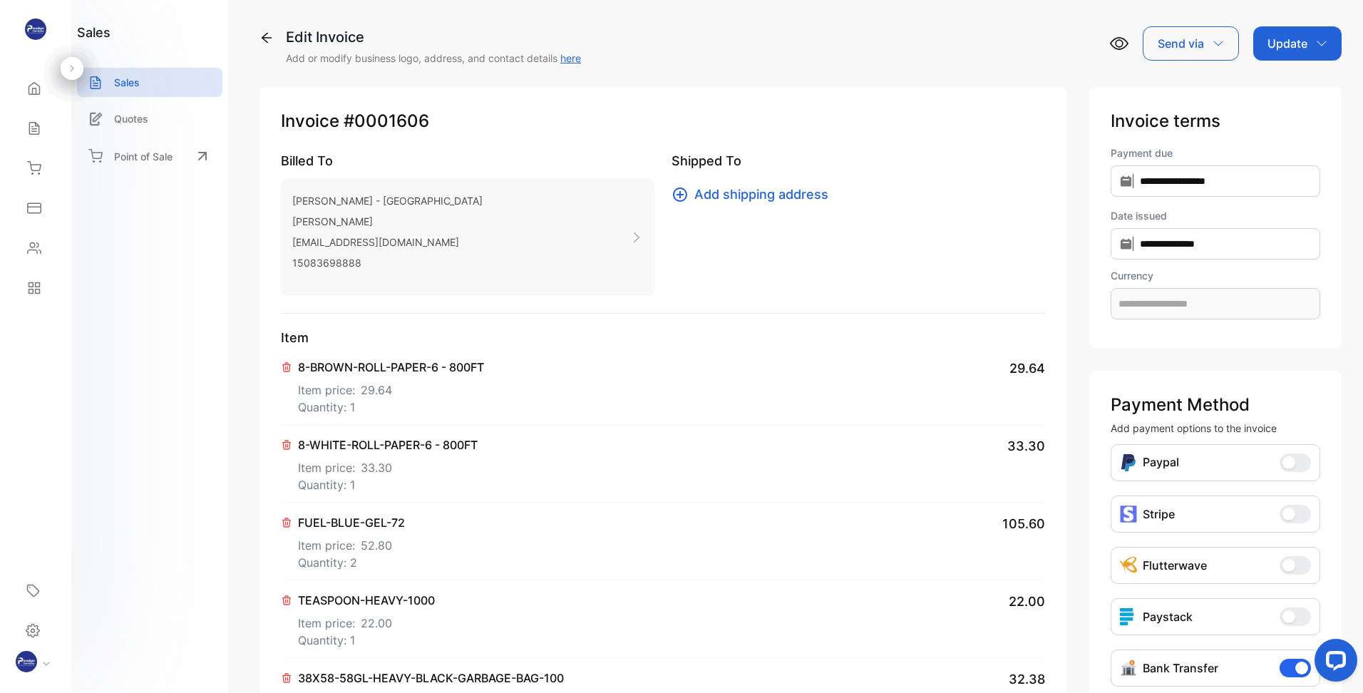
type input "**********"
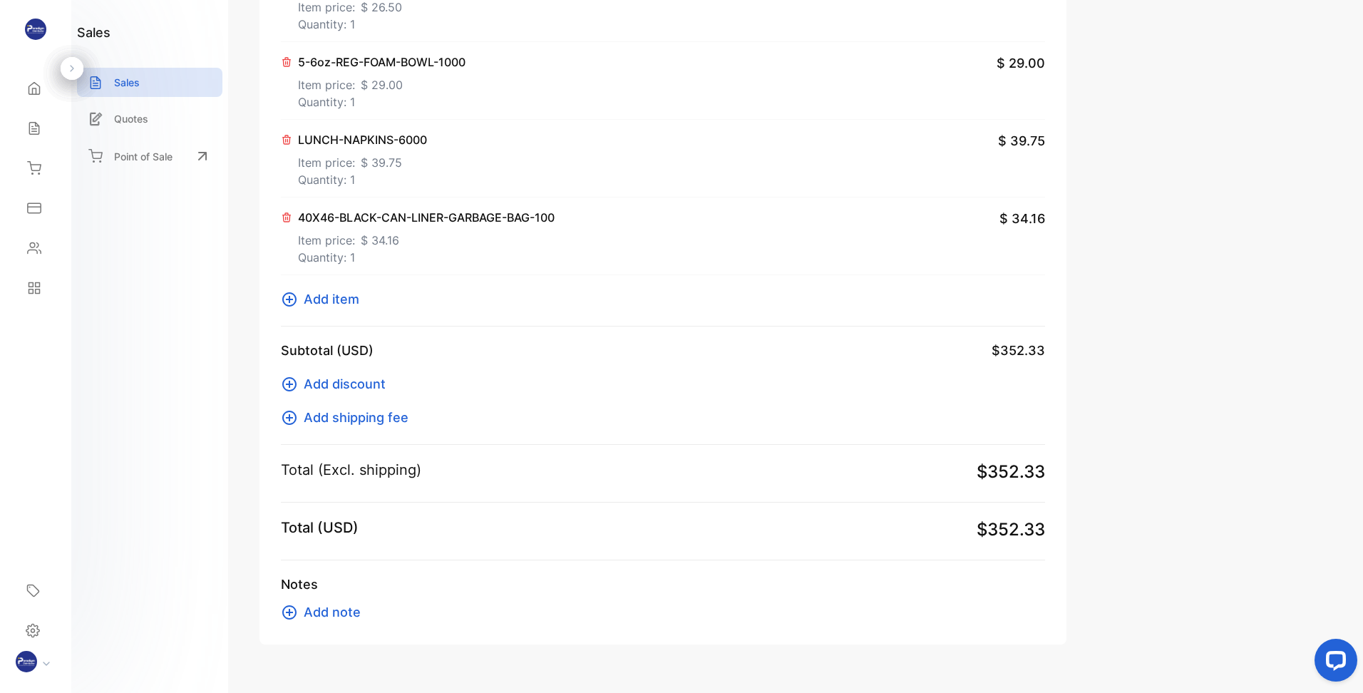
scroll to position [803, 0]
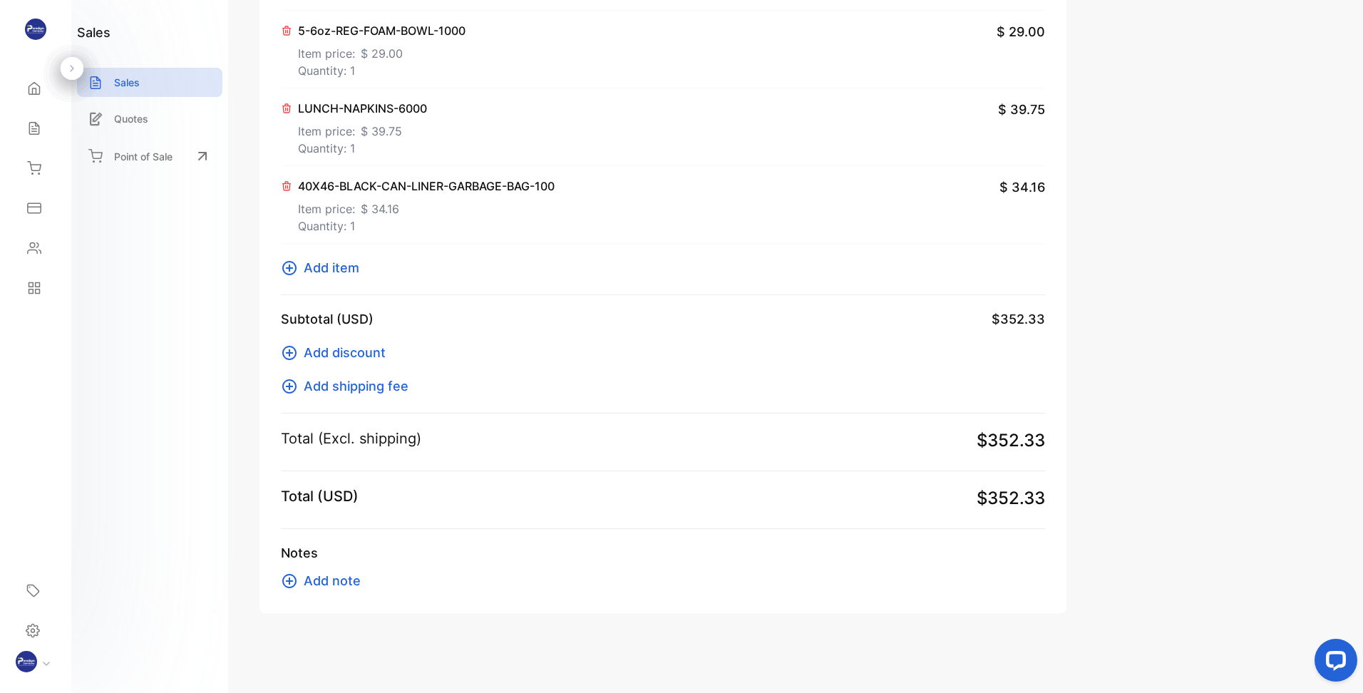
click at [344, 265] on span "Add item" at bounding box center [332, 267] width 56 height 19
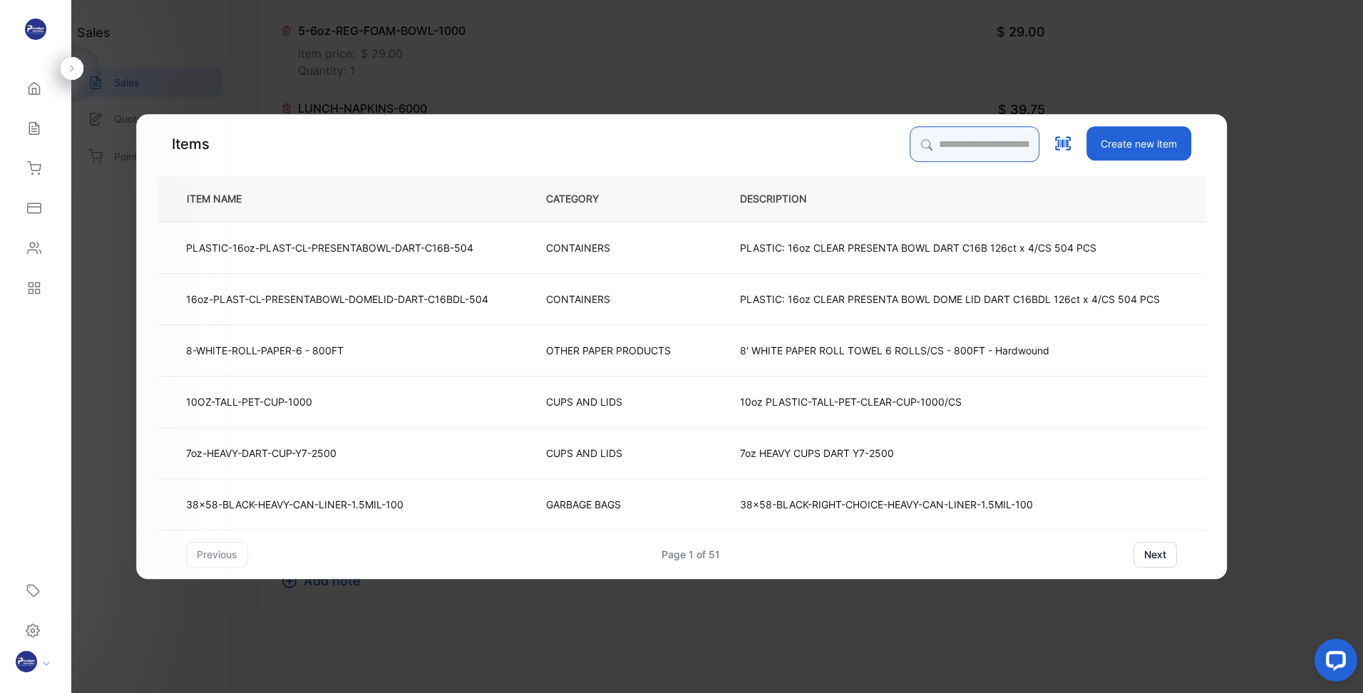
click at [927, 140] on input "search" at bounding box center [975, 144] width 130 height 36
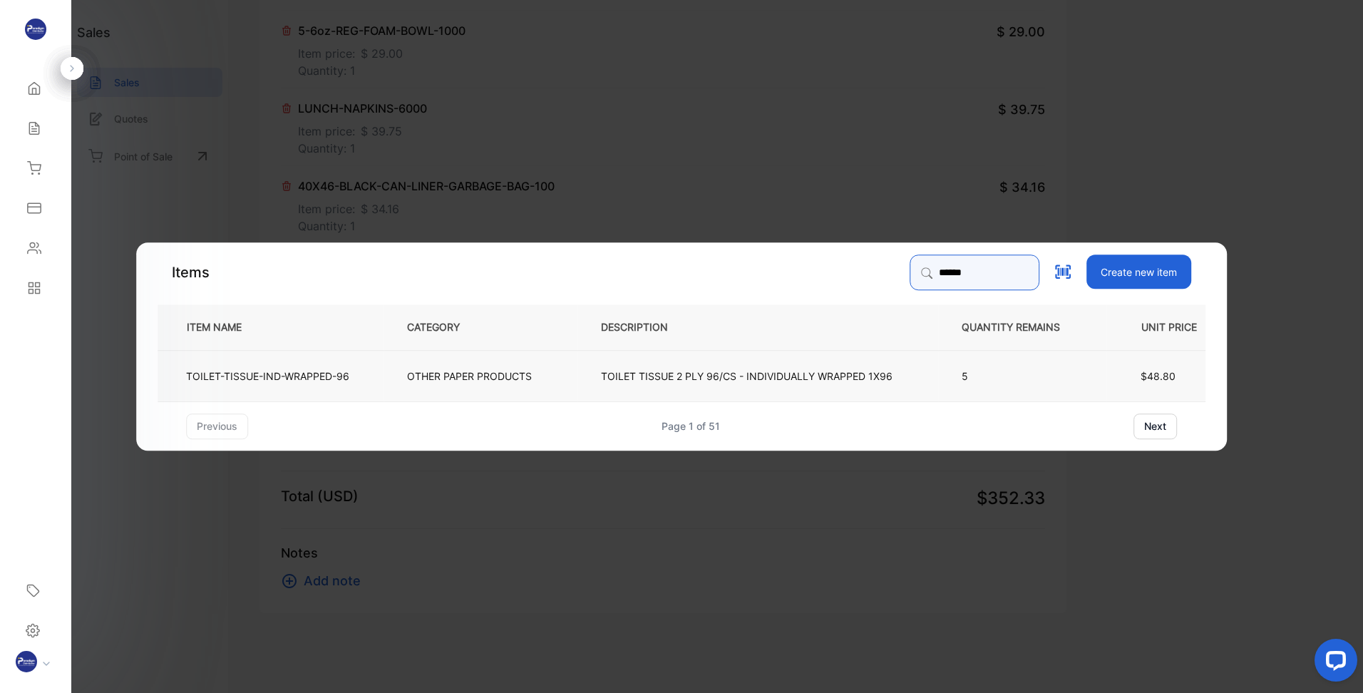
type input "******"
click at [881, 376] on p "TOILET TISSUE 2 PLY 96/CS - INDIVIDUALLY WRAPPED 1X96" at bounding box center [747, 375] width 292 height 15
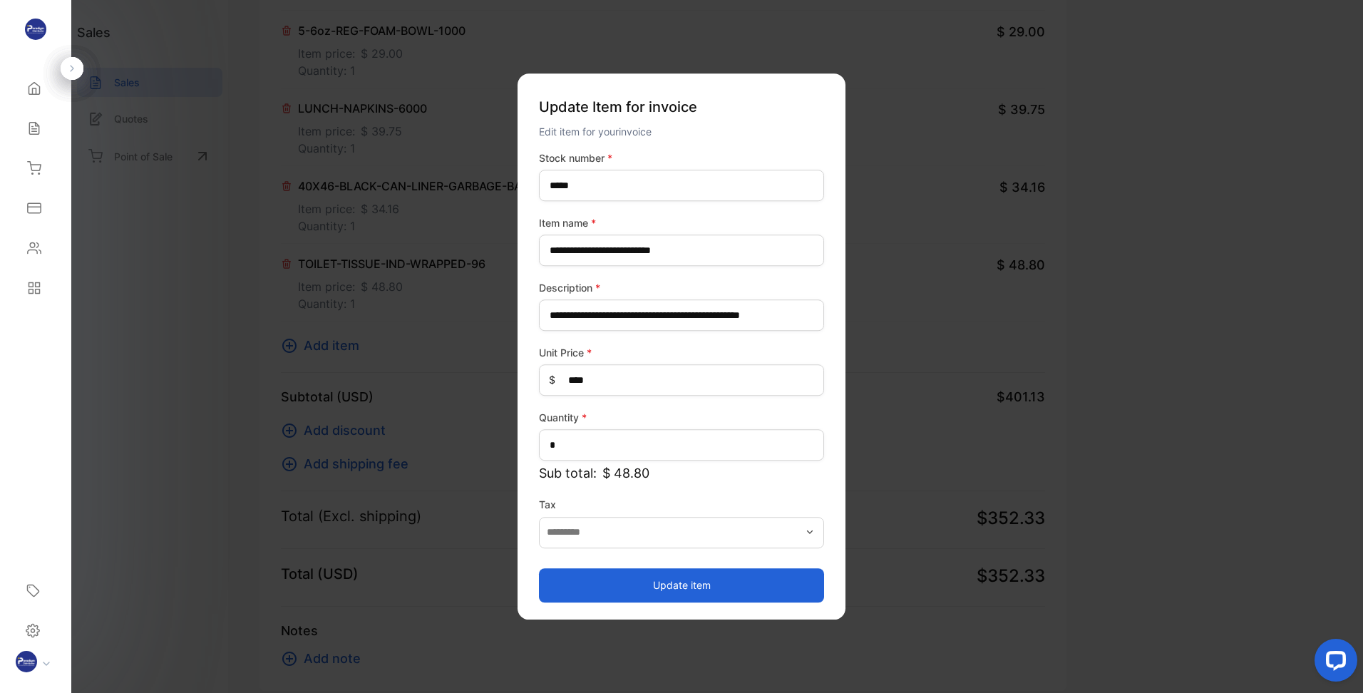
click at [639, 585] on button "Update item" at bounding box center [681, 585] width 285 height 34
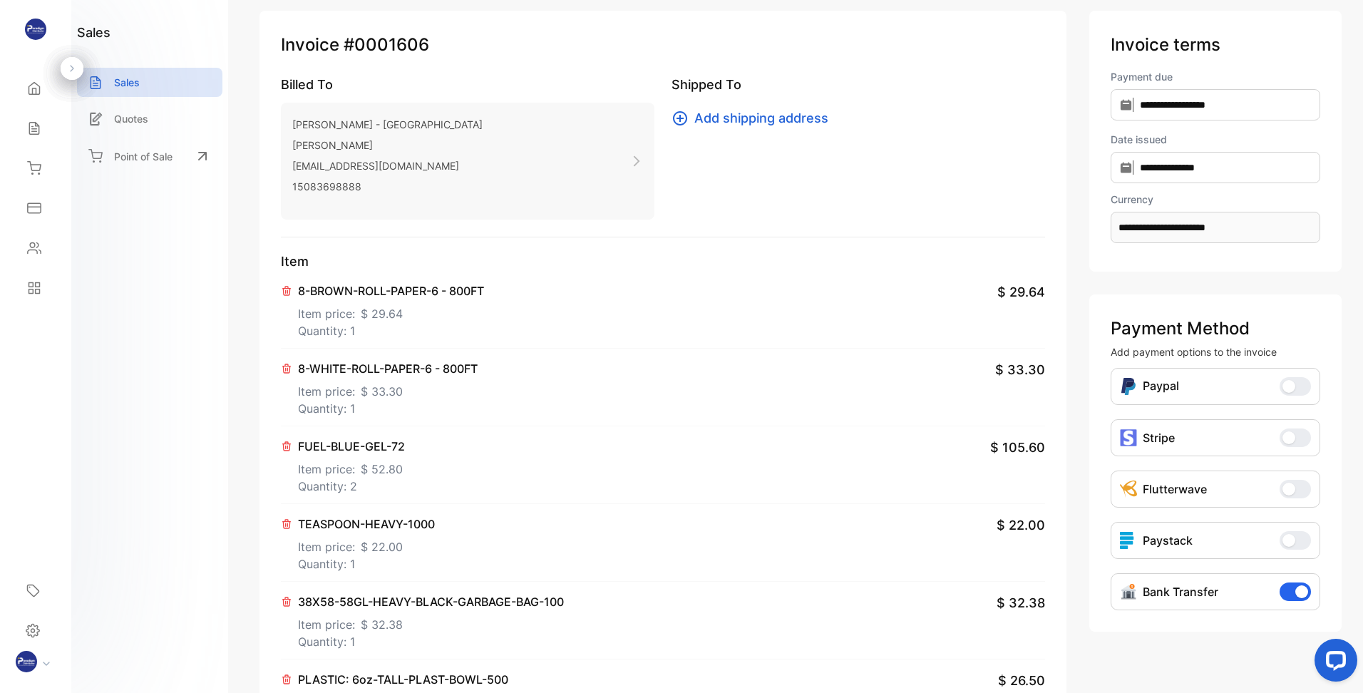
scroll to position [0, 0]
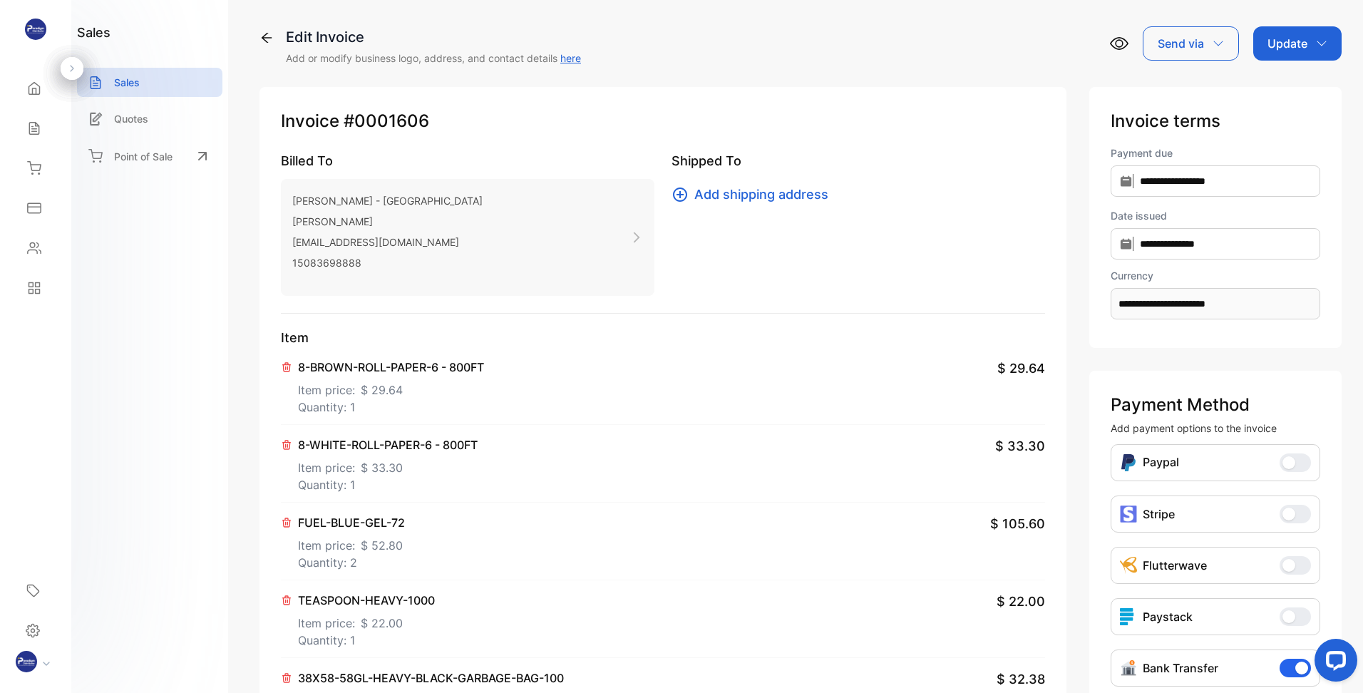
click at [1291, 38] on p "Update" at bounding box center [1288, 43] width 40 height 17
click at [677, 190] on icon at bounding box center [680, 194] width 17 height 17
drag, startPoint x: 1314, startPoint y: 36, endPoint x: 1304, endPoint y: 63, distance: 28.9
click at [1315, 36] on div "Update" at bounding box center [1297, 43] width 88 height 34
click at [1289, 89] on div "Invoice" at bounding box center [1300, 90] width 82 height 29
